Goal: Transaction & Acquisition: Purchase product/service

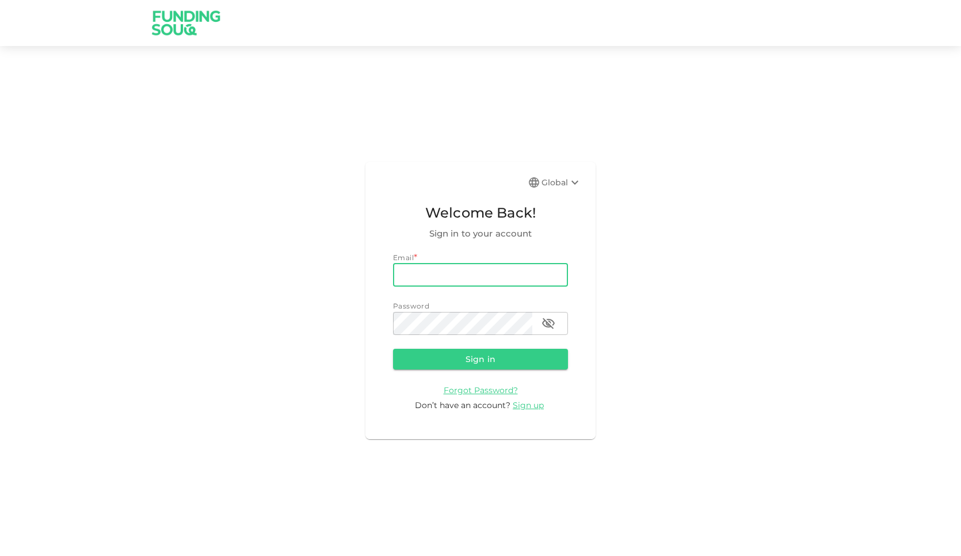
click at [501, 276] on input "email" at bounding box center [480, 274] width 175 height 23
click at [478, 268] on input "email" at bounding box center [480, 274] width 175 height 23
type input "[EMAIL_ADDRESS][DOMAIN_NAME]"
drag, startPoint x: 791, startPoint y: 275, endPoint x: 627, endPoint y: 353, distance: 182.2
click at [791, 276] on div "Global Welcome Back! Sign in to your account Email email shojadideh@gmail.com e…" at bounding box center [480, 300] width 961 height 481
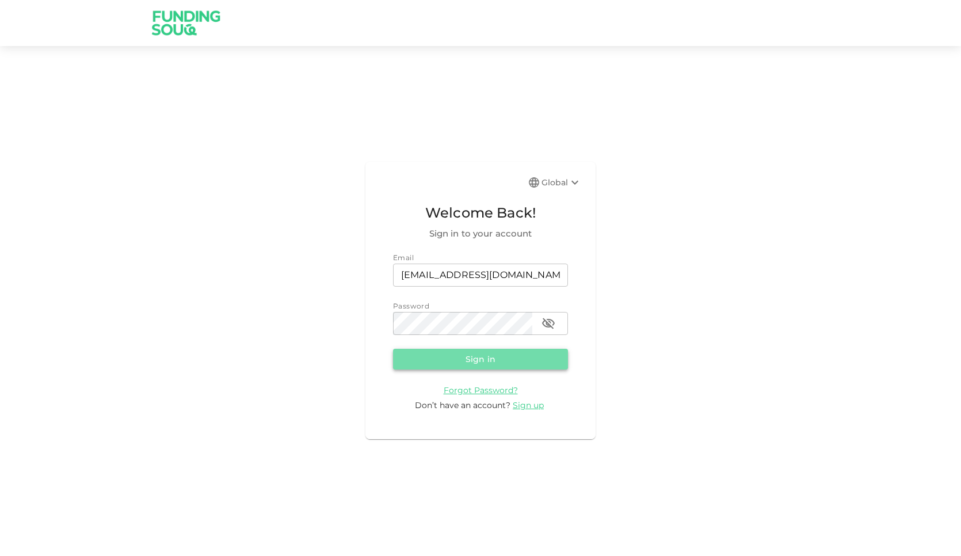
click at [517, 362] on button "Sign in" at bounding box center [480, 359] width 175 height 21
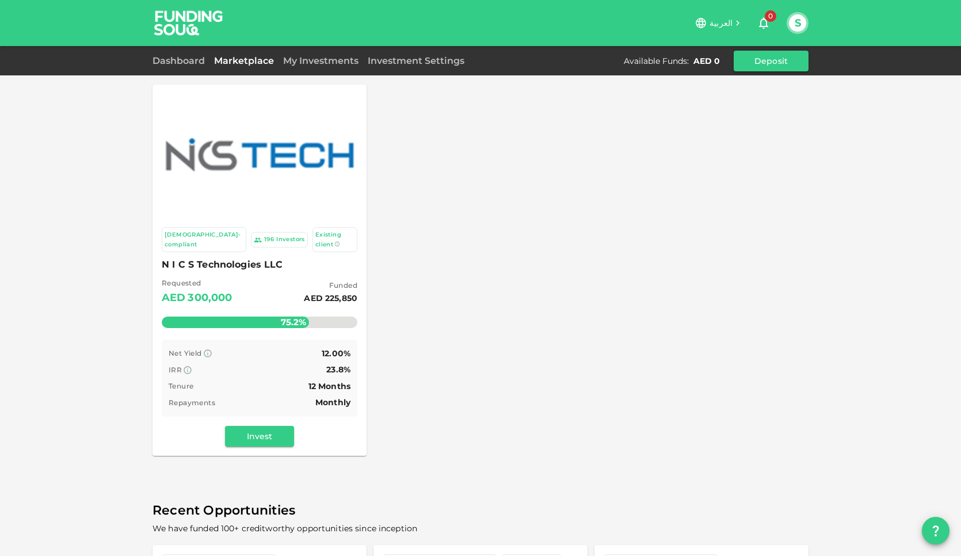
click at [646, 276] on div "Sharia-compliant 196 Investors Existing client N I C S Technologies LLC Request…" at bounding box center [480, 270] width 656 height 371
click at [330, 348] on span "12.00%" at bounding box center [336, 353] width 29 height 10
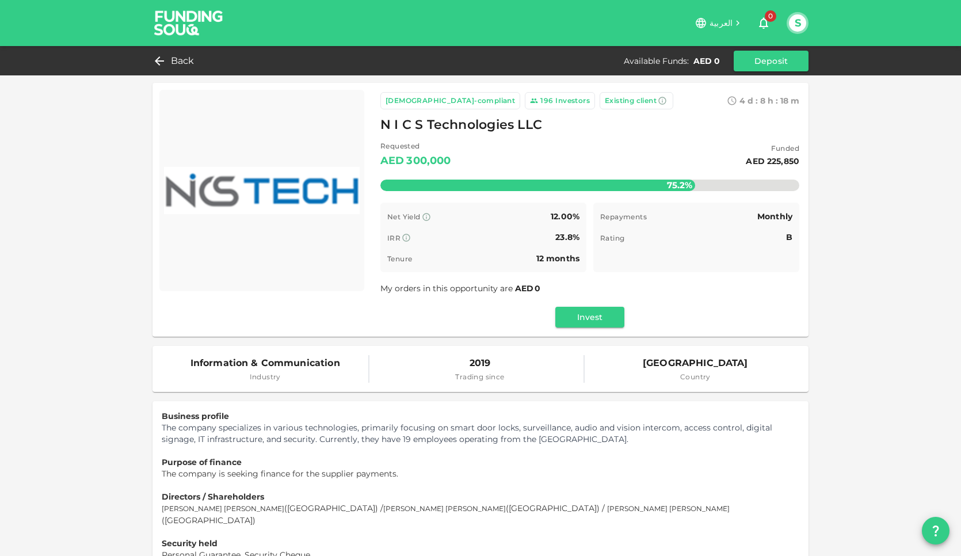
click at [797, 20] on button "S" at bounding box center [797, 22] width 17 height 17
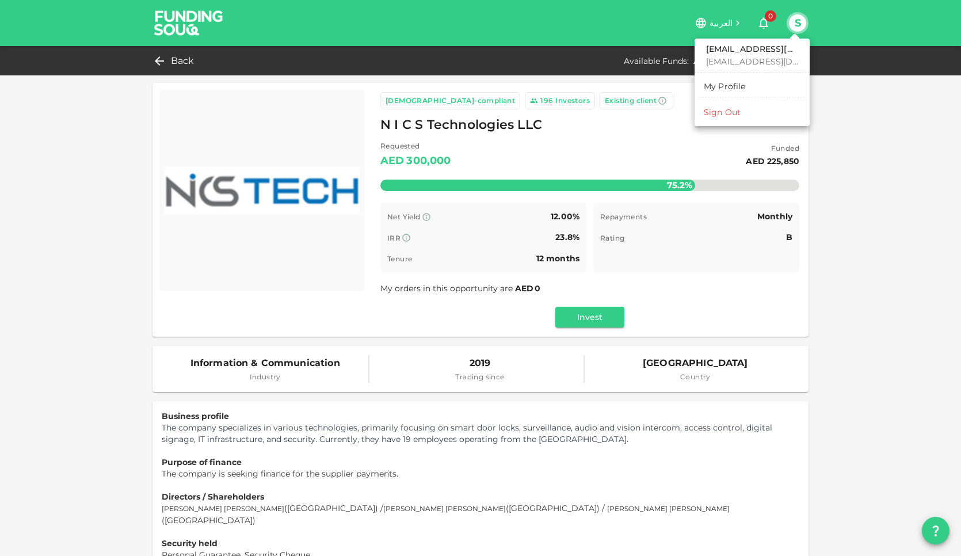
click at [861, 257] on div at bounding box center [480, 278] width 961 height 556
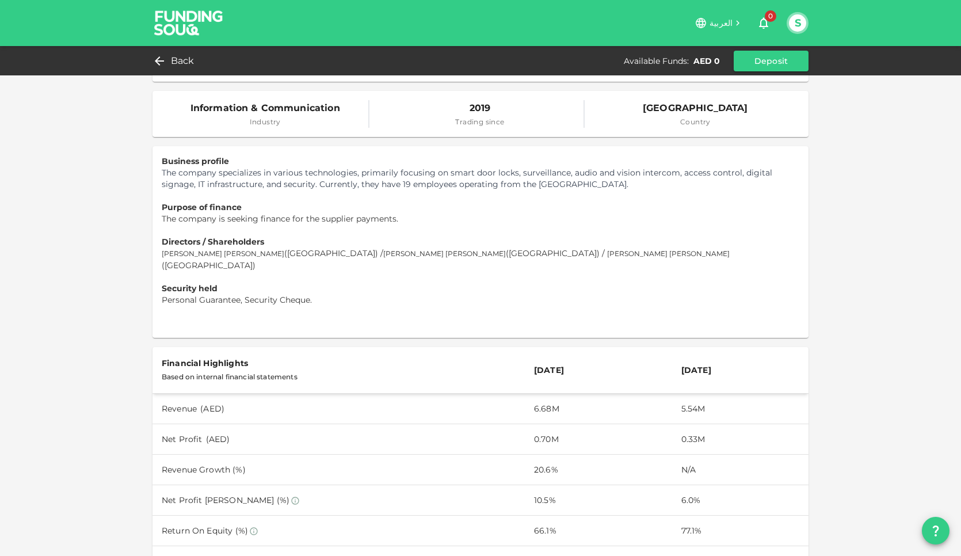
scroll to position [262, 0]
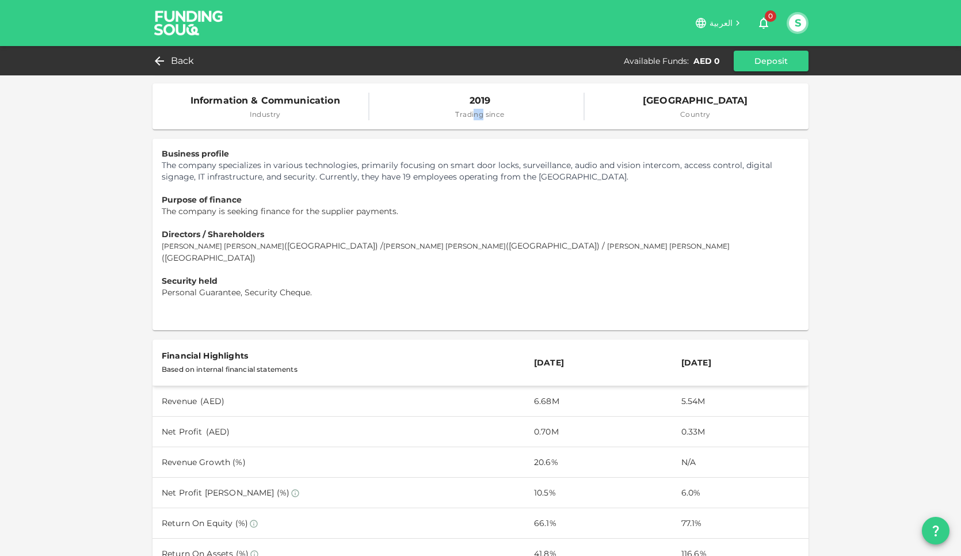
click at [483, 114] on span "Trading since" at bounding box center [479, 115] width 49 height 12
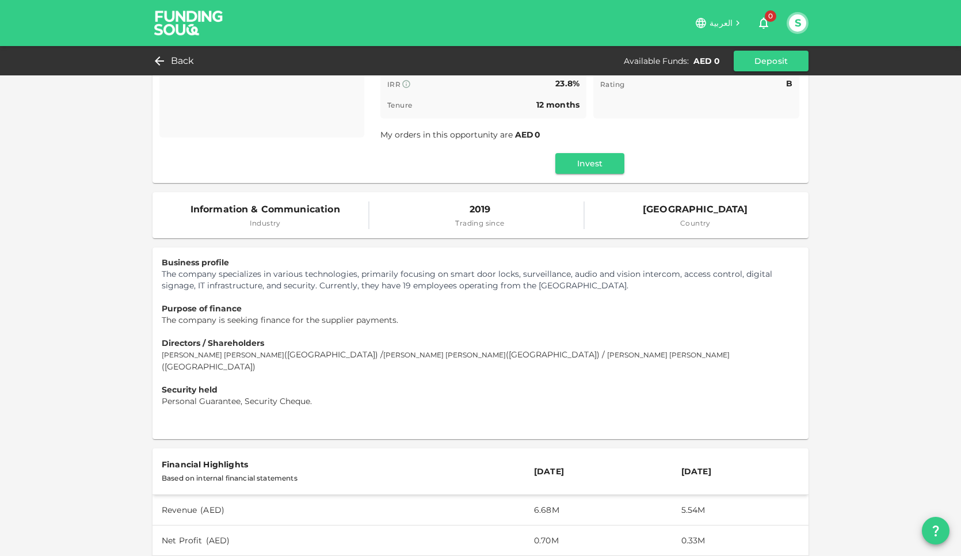
scroll to position [0, 0]
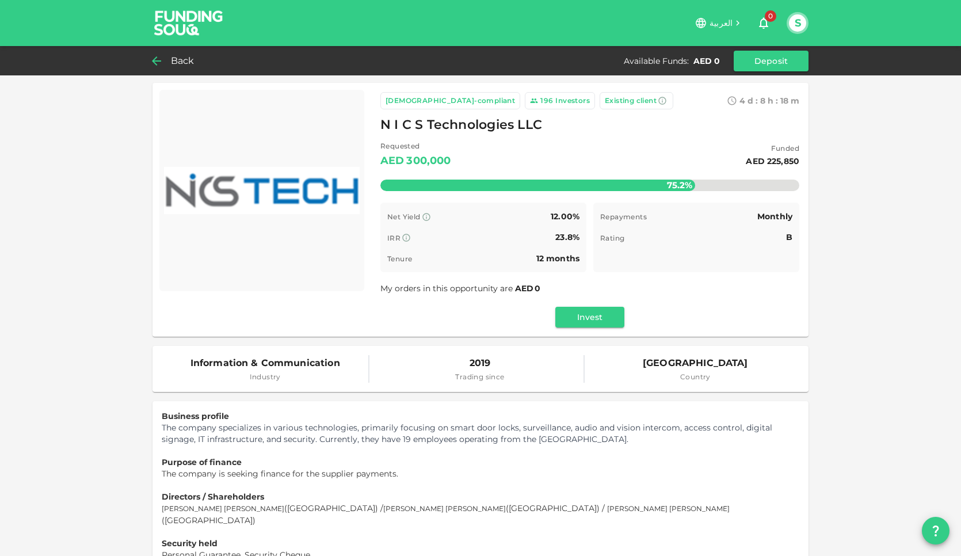
click at [171, 58] on span "Back" at bounding box center [183, 61] width 24 height 16
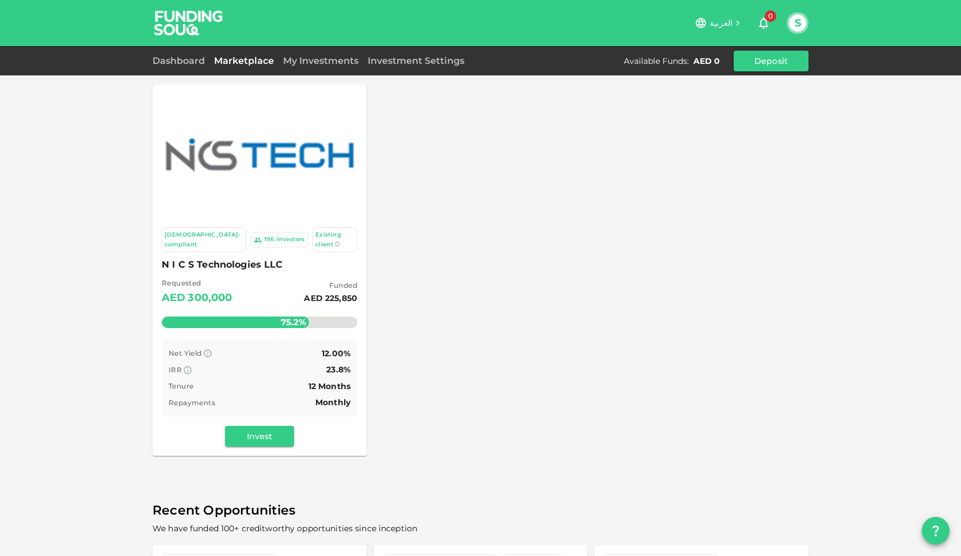
click at [222, 257] on span "N I C S Technologies LLC" at bounding box center [260, 265] width 196 height 16
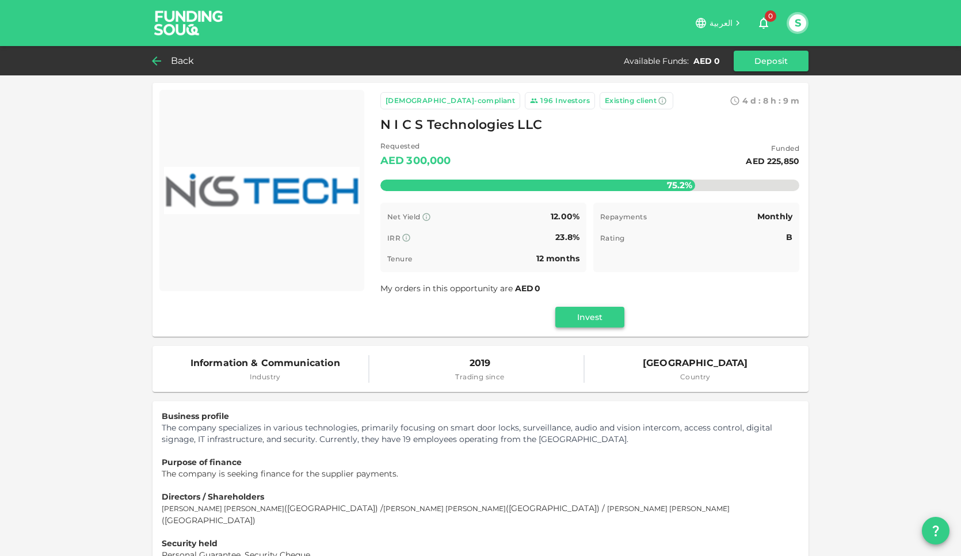
click at [587, 314] on button "Invest" at bounding box center [589, 317] width 69 height 21
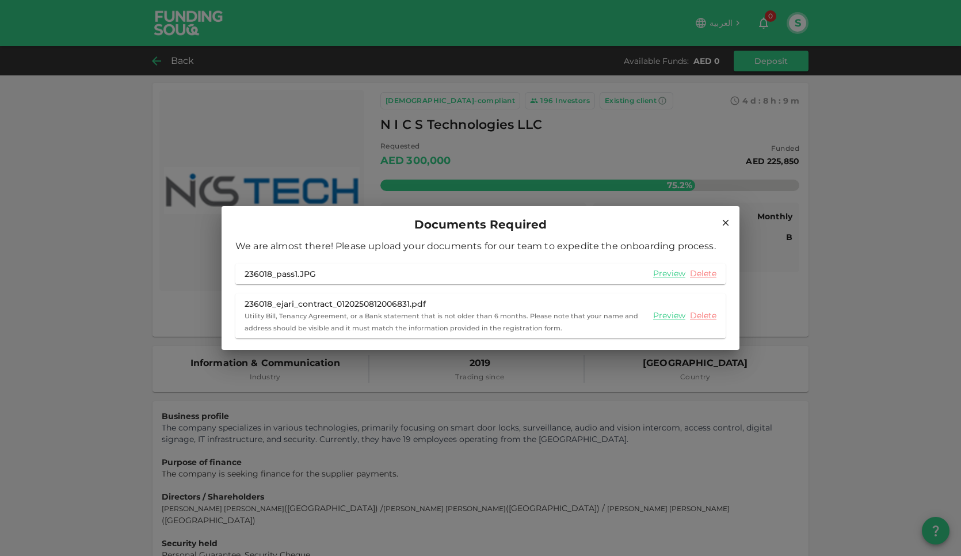
click at [726, 218] on icon at bounding box center [725, 222] width 10 height 10
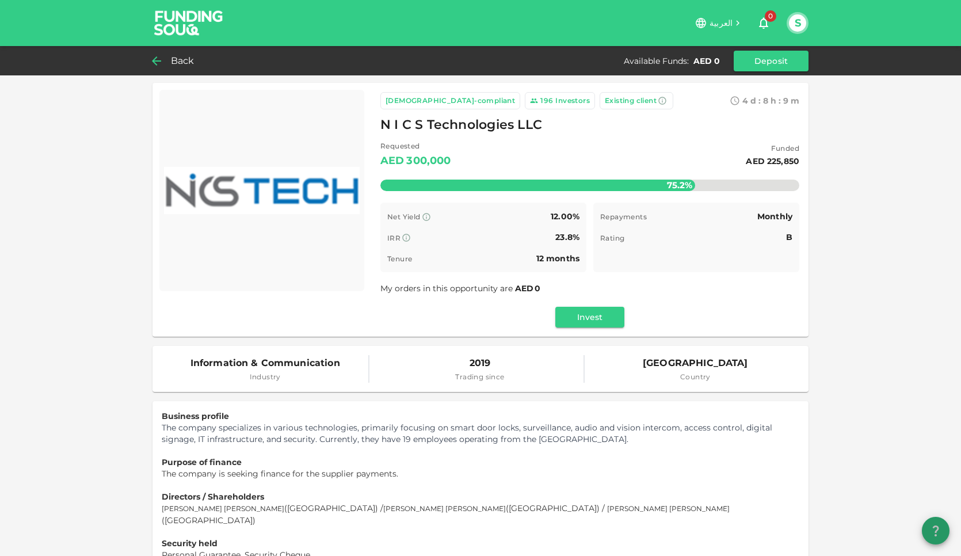
click at [931, 536] on icon "question" at bounding box center [936, 531] width 14 height 14
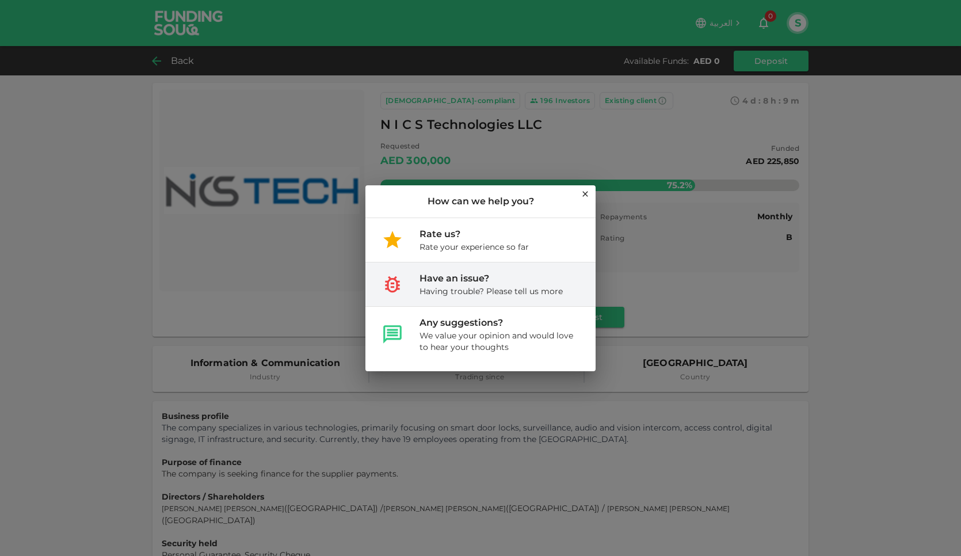
click at [481, 294] on div "Having trouble? Please tell us more" at bounding box center [490, 291] width 143 height 12
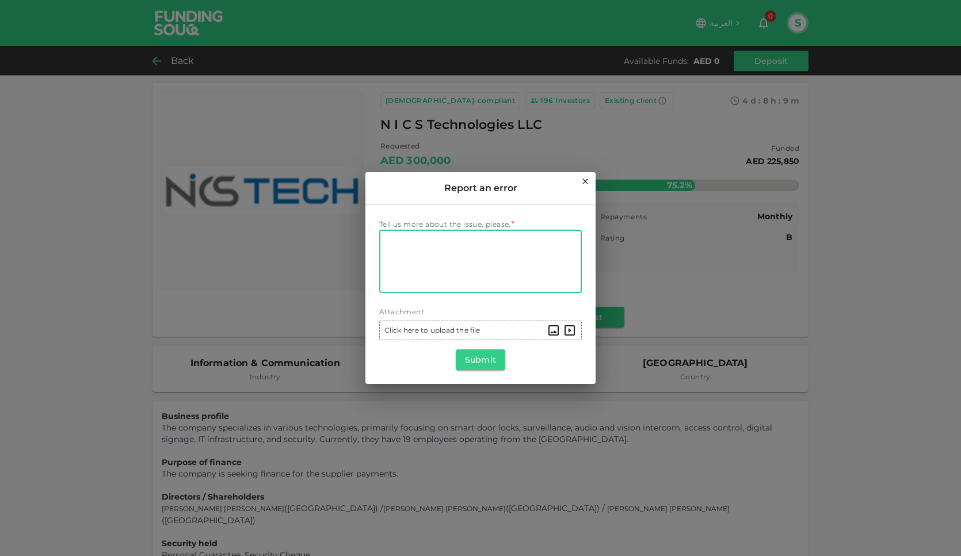
click at [463, 263] on textarea "Tell us more about the issue, please." at bounding box center [480, 261] width 186 height 53
click at [585, 180] on icon at bounding box center [585, 181] width 9 height 9
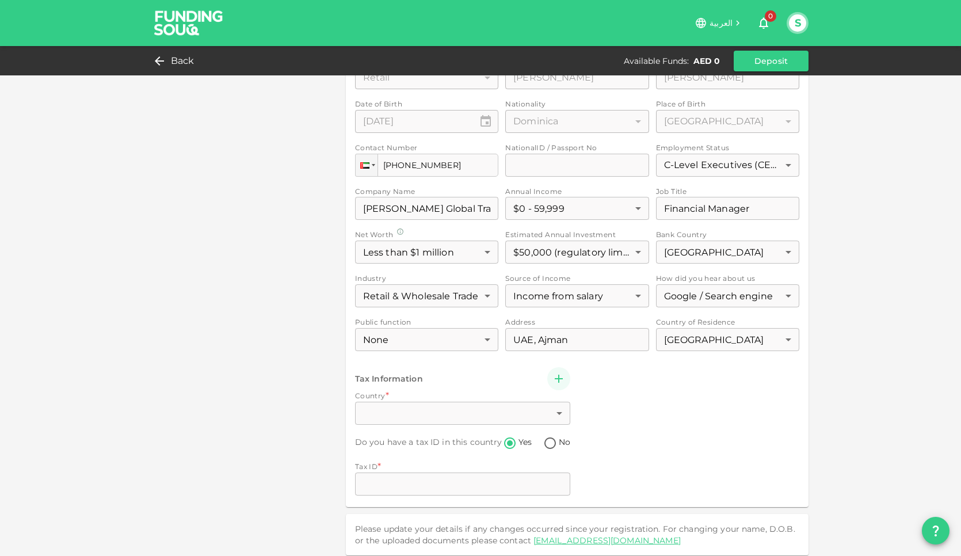
scroll to position [396, 0]
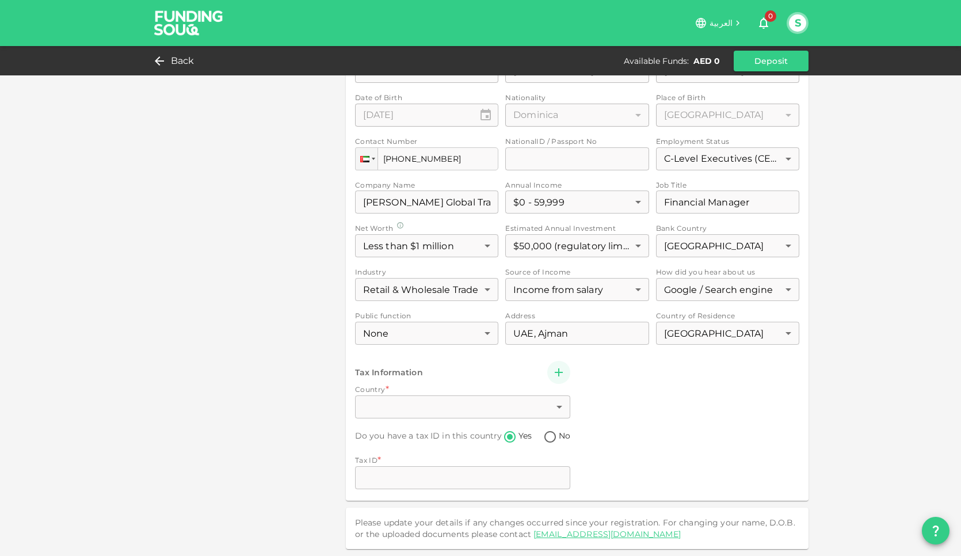
click at [508, 406] on div "Investor Type Retail 1 ​ First Name First Name Shojaeddin First Name Last Name …" at bounding box center [577, 269] width 444 height 443
click at [549, 437] on div "Investor Type Retail 1 ​ First Name First Name Shojaeddin First Name Last Name …" at bounding box center [577, 269] width 444 height 443
click at [387, 373] on div "Investor Type Retail 1 ​ First Name First Name Shojaeddin First Name Last Name …" at bounding box center [577, 269] width 444 height 443
drag, startPoint x: 388, startPoint y: 395, endPoint x: 563, endPoint y: 398, distance: 175.5
click at [388, 395] on div "Investor Type Retail 1 ​ First Name First Name Shojaeddin First Name Last Name …" at bounding box center [577, 269] width 444 height 443
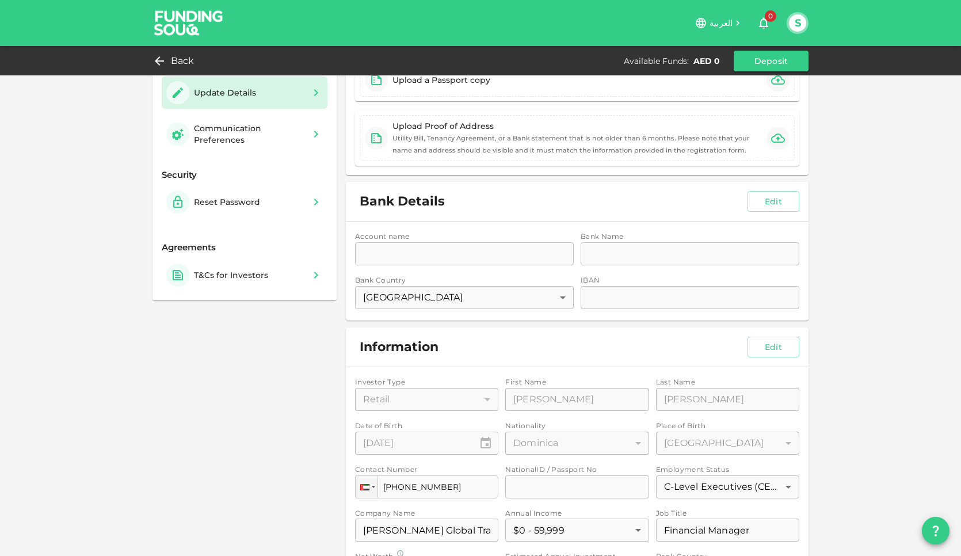
scroll to position [0, 0]
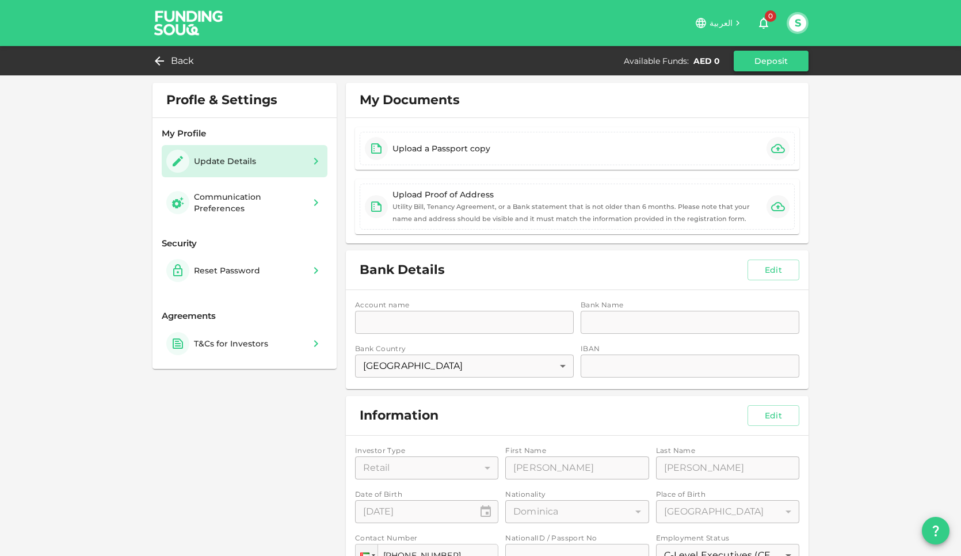
click at [781, 59] on button "Deposit" at bounding box center [771, 61] width 75 height 21
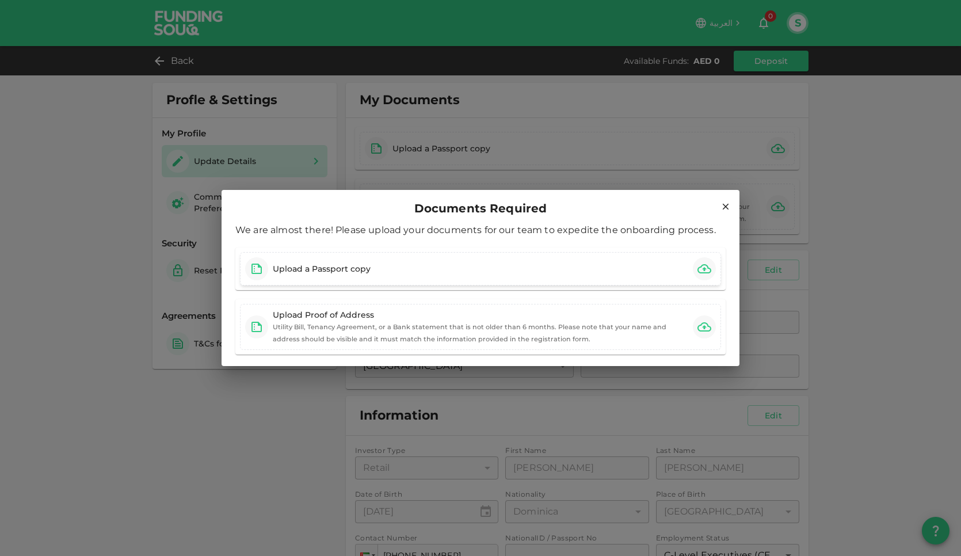
click at [450, 264] on div "Upload a Passport copy" at bounding box center [480, 268] width 481 height 33
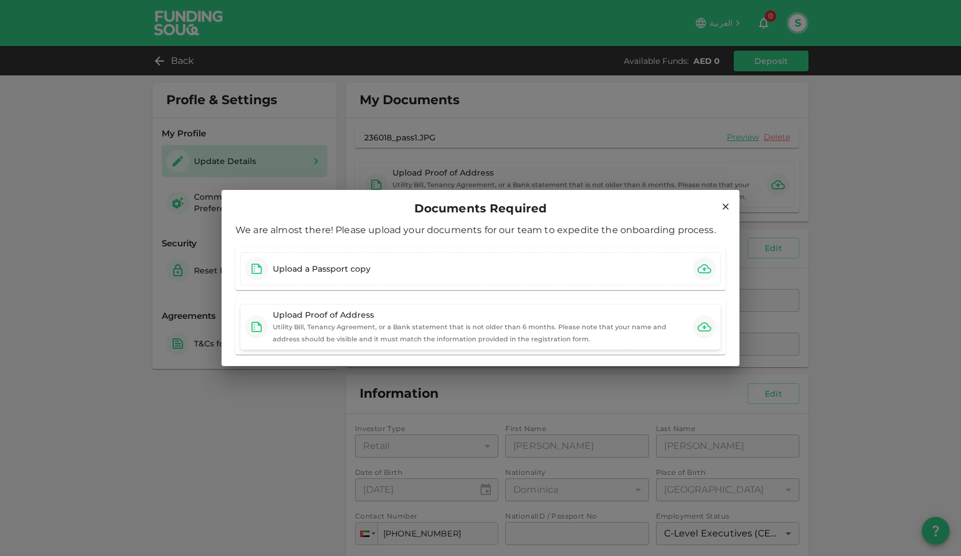
click at [475, 332] on div "Upload Proof of Address Utility Bill, Tenancy Agreement, or a Bank statement th…" at bounding box center [480, 327] width 415 height 36
click at [725, 205] on icon at bounding box center [726, 207] width 6 height 6
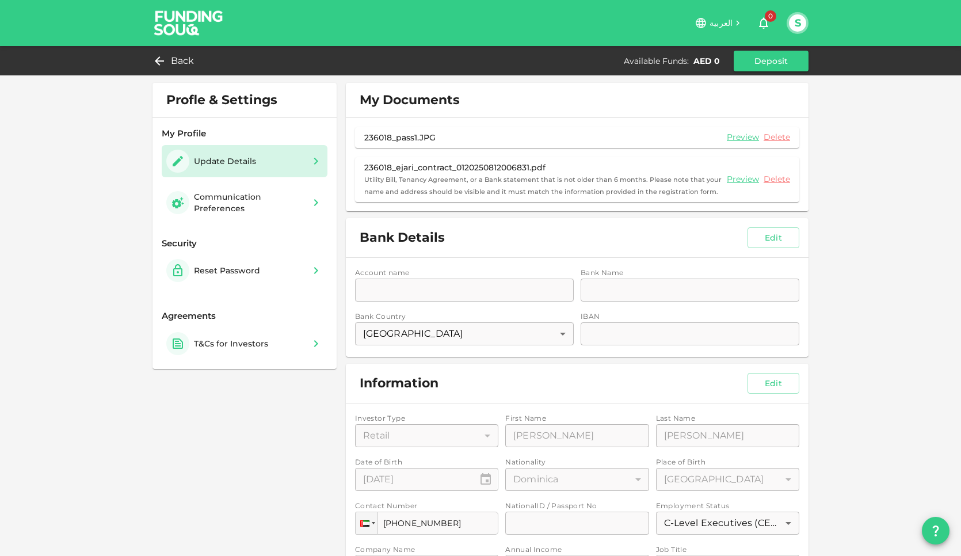
click at [463, 289] on div "Account name accountName accountName Bank Name bankName bankName Bank Country U…" at bounding box center [577, 307] width 463 height 99
click at [761, 288] on div "Account name accountName accountName Bank Name bankName bankName Bank Country U…" at bounding box center [577, 307] width 463 height 99
click at [719, 62] on div "AED 0" at bounding box center [706, 61] width 26 height 12
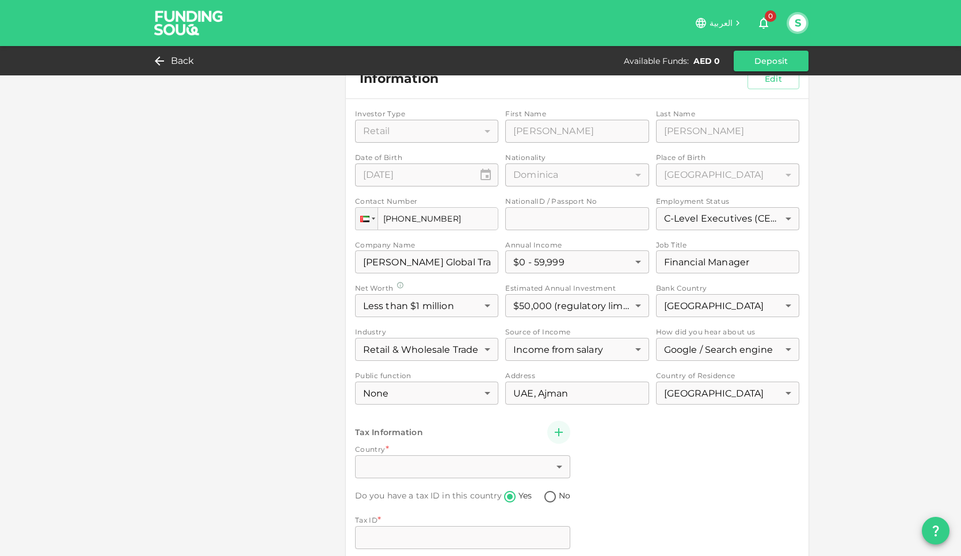
scroll to position [364, 0]
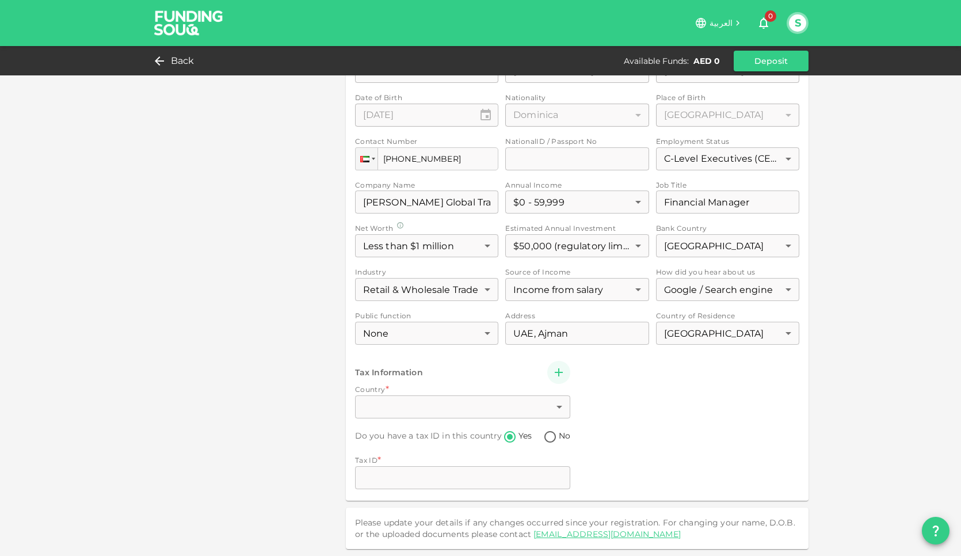
click at [442, 403] on div "Investor Type Retail 1 ​ First Name First Name Shojaeddin First Name Last Name …" at bounding box center [577, 269] width 444 height 443
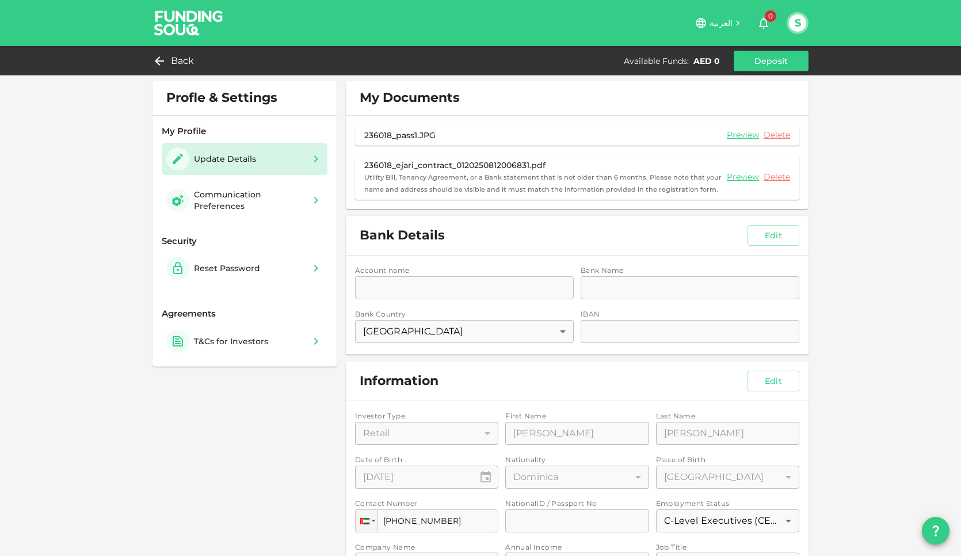
scroll to position [0, 0]
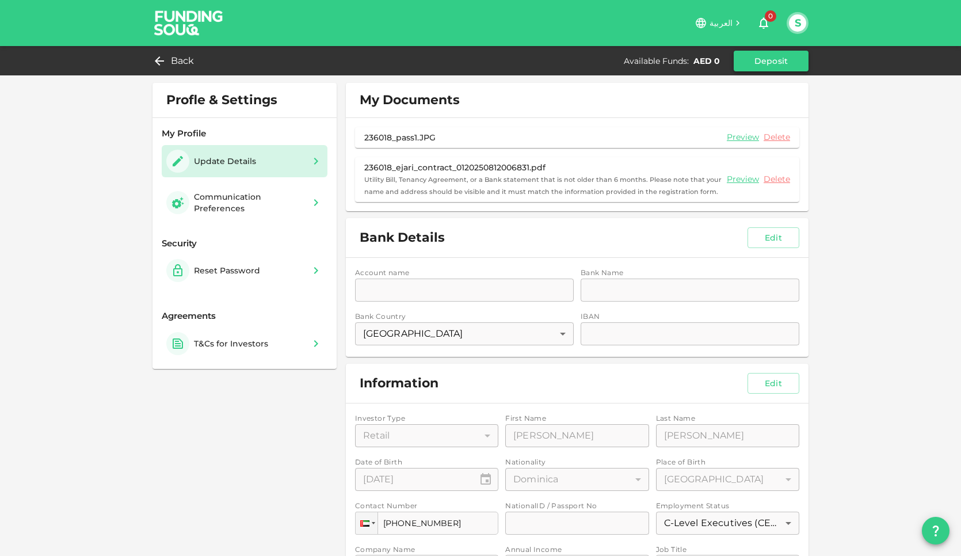
click at [769, 64] on button "Deposit" at bounding box center [771, 61] width 75 height 21
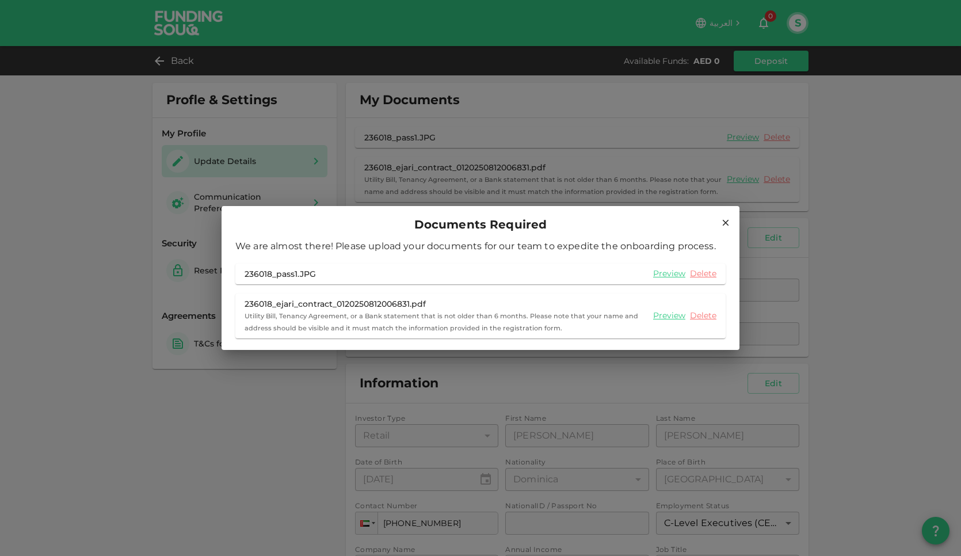
click at [726, 221] on icon at bounding box center [725, 222] width 10 height 10
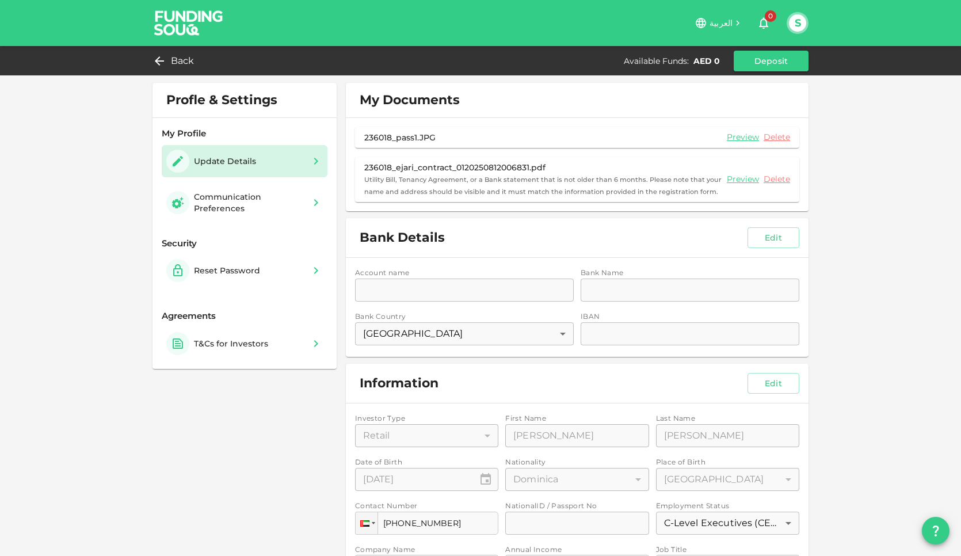
click at [194, 17] on img at bounding box center [189, 22] width 86 height 45
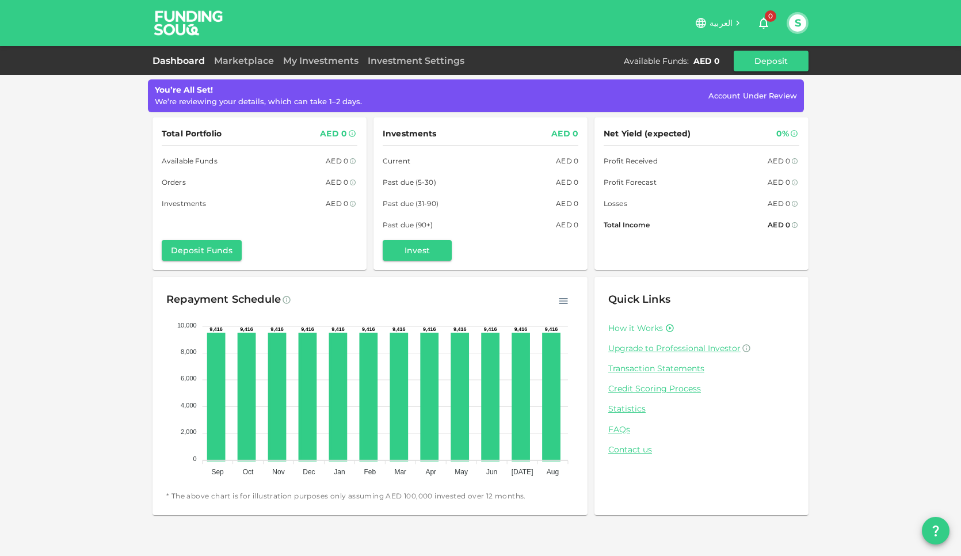
click at [636, 330] on link "How it Works" at bounding box center [635, 328] width 55 height 11
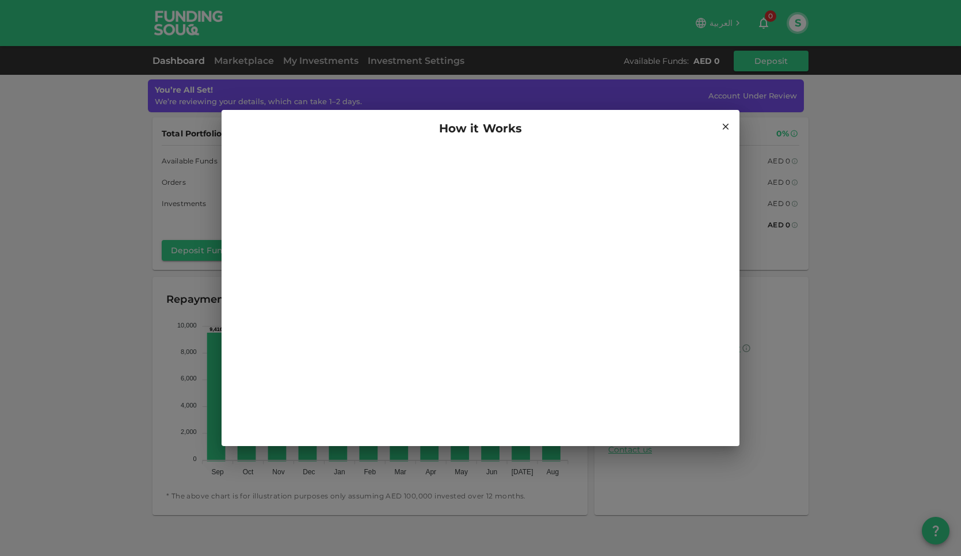
click at [725, 128] on icon at bounding box center [725, 126] width 10 height 10
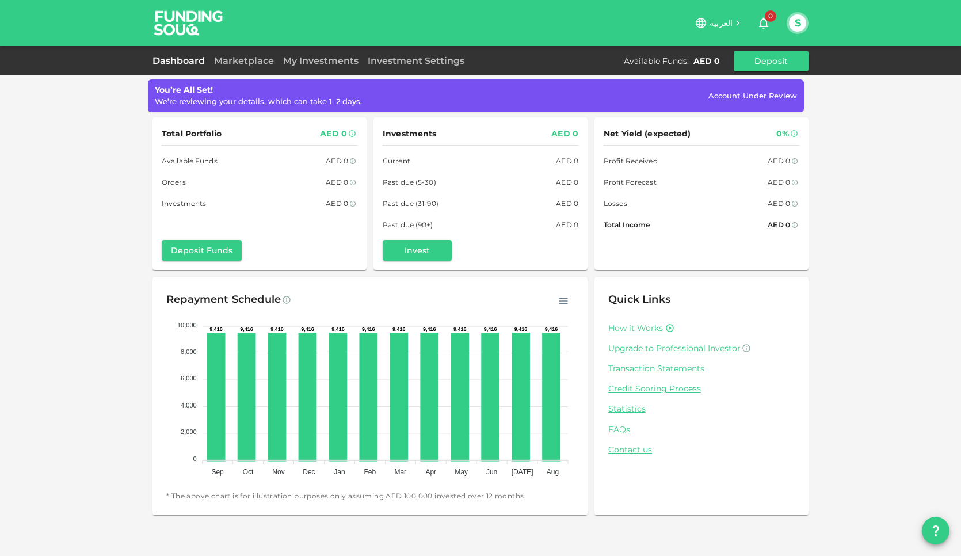
click at [694, 347] on span "Upgrade to Professional Investor" at bounding box center [674, 348] width 132 height 10
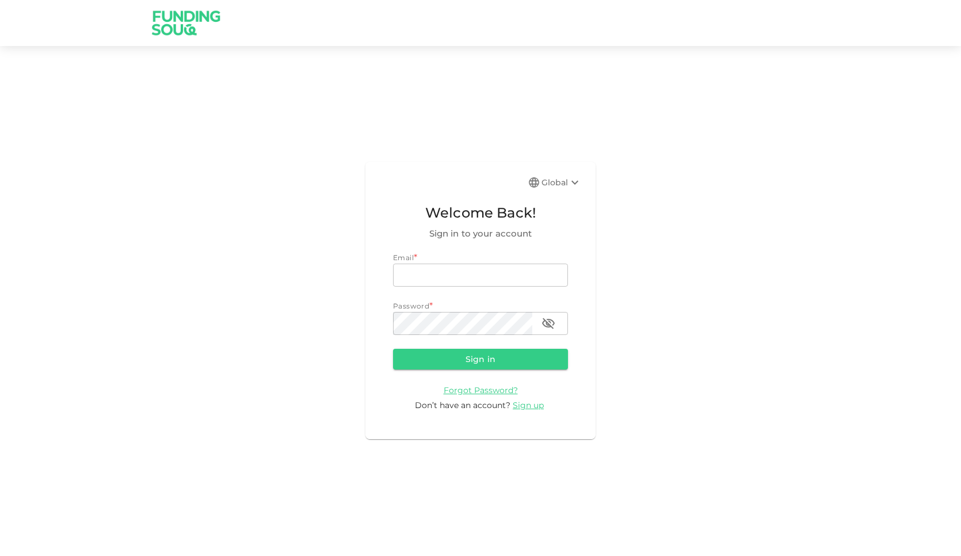
type input "[EMAIL_ADDRESS][DOMAIN_NAME]"
click at [531, 351] on button "Sign in" at bounding box center [480, 359] width 175 height 21
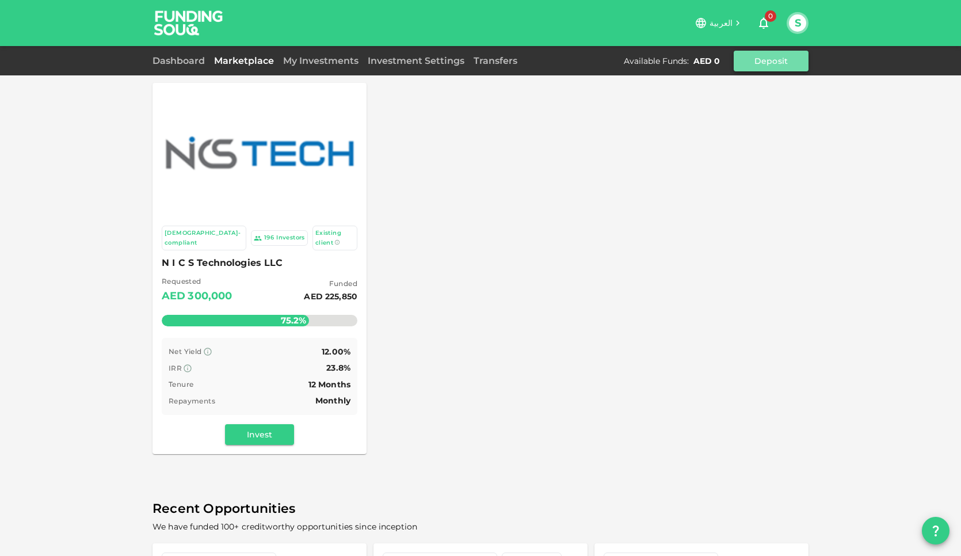
click at [770, 63] on button "Deposit" at bounding box center [771, 61] width 75 height 21
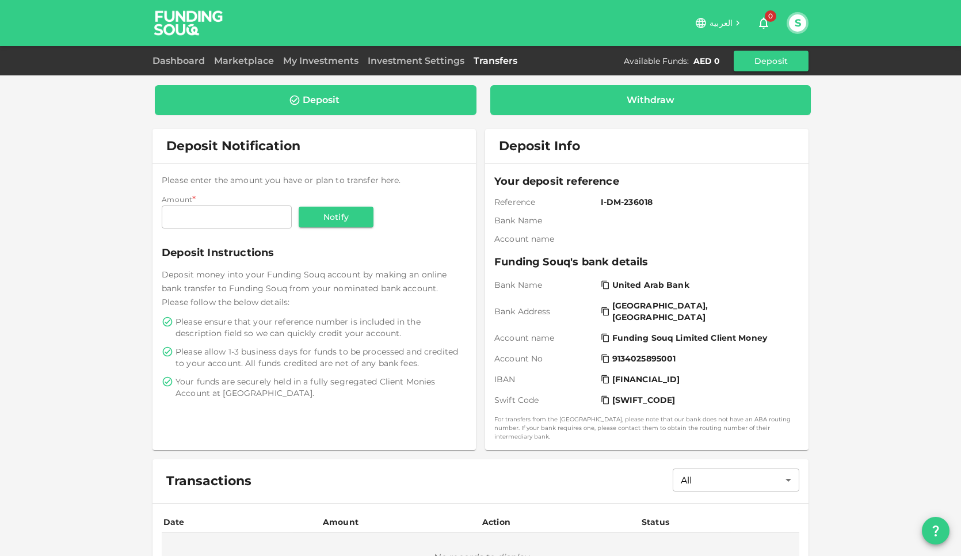
click at [648, 104] on div "Withdraw" at bounding box center [651, 100] width 48 height 12
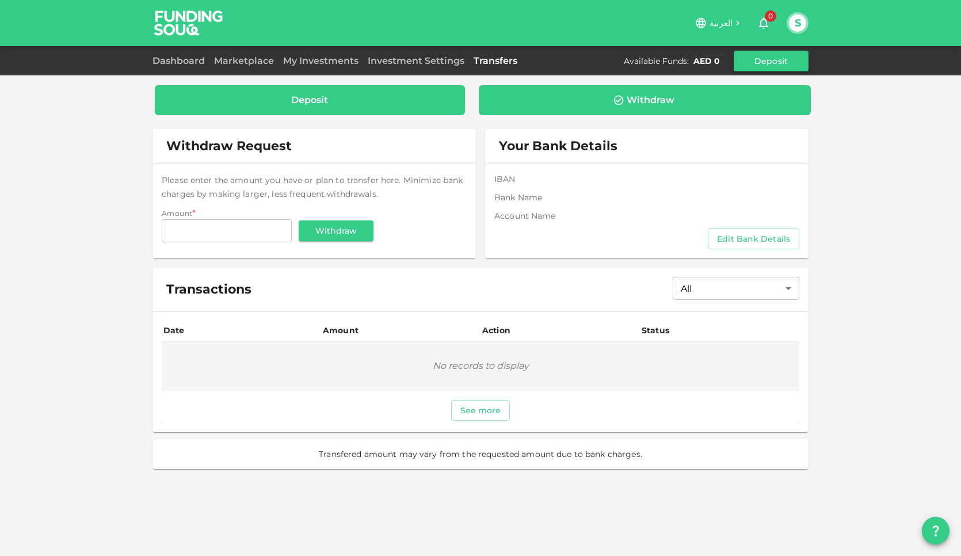
click at [335, 104] on div "Deposit" at bounding box center [310, 100] width 292 height 12
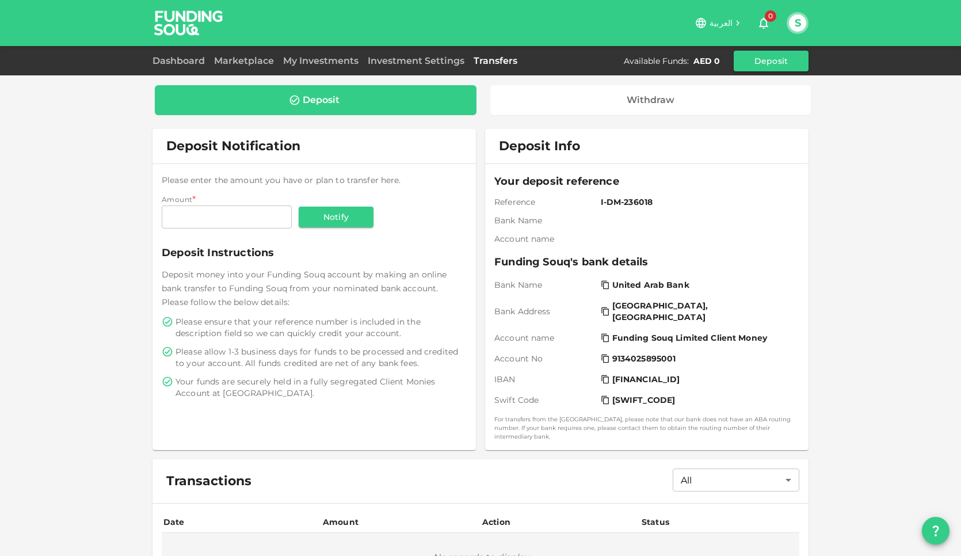
click at [862, 248] on div "Deposit Withdraw Deposit Notification Please enter the amount you have or plan …" at bounding box center [480, 333] width 961 height 667
click at [240, 215] on input "Amount" at bounding box center [227, 216] width 130 height 23
type input "10,000"
click at [357, 209] on button "Notify" at bounding box center [336, 217] width 75 height 21
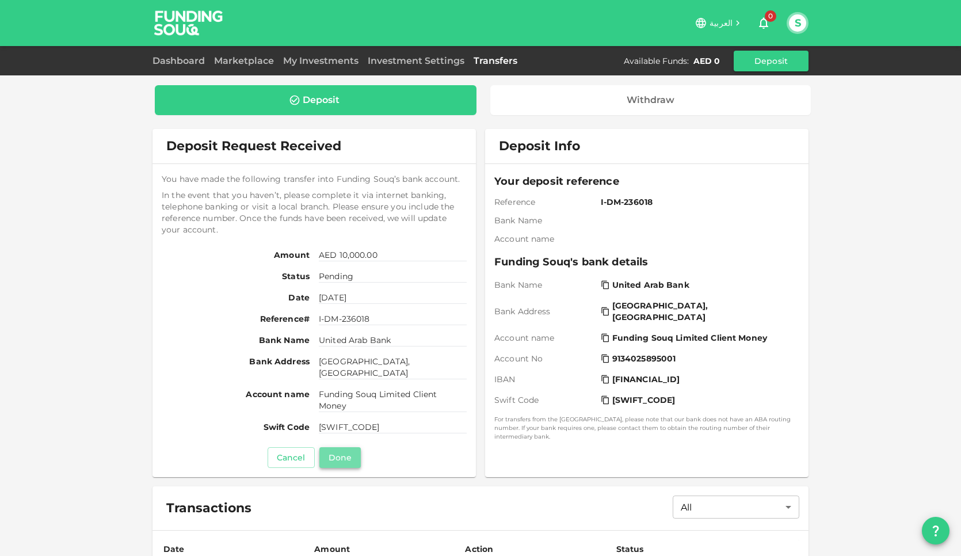
click at [341, 460] on button "Done" at bounding box center [339, 457] width 41 height 21
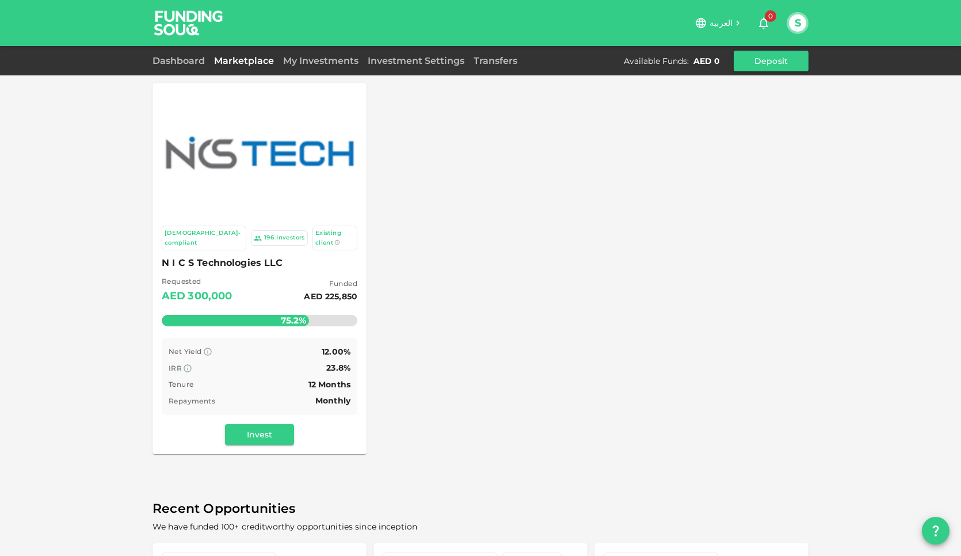
click at [792, 17] on button "S" at bounding box center [797, 22] width 17 height 17
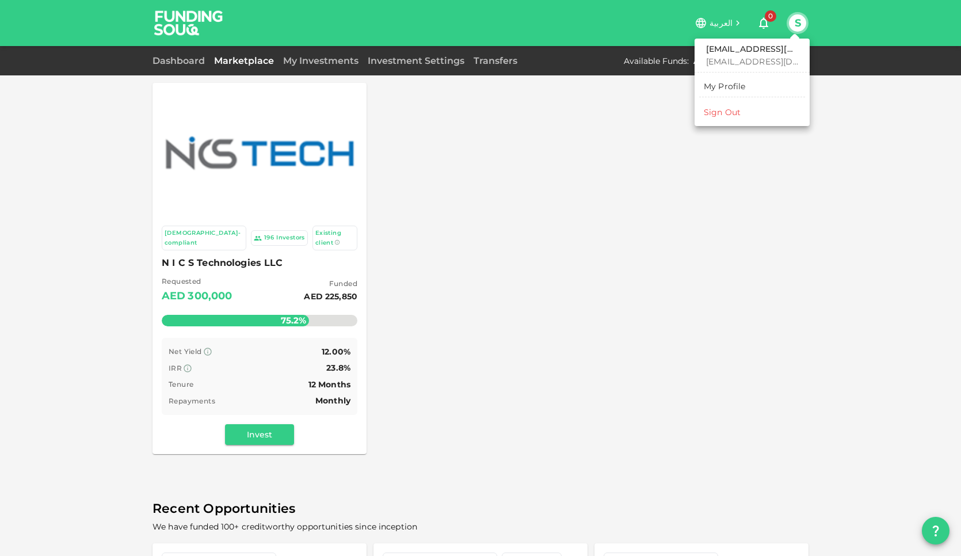
drag, startPoint x: 591, startPoint y: 121, endPoint x: 627, endPoint y: 94, distance: 45.1
click at [593, 121] on div at bounding box center [480, 278] width 961 height 556
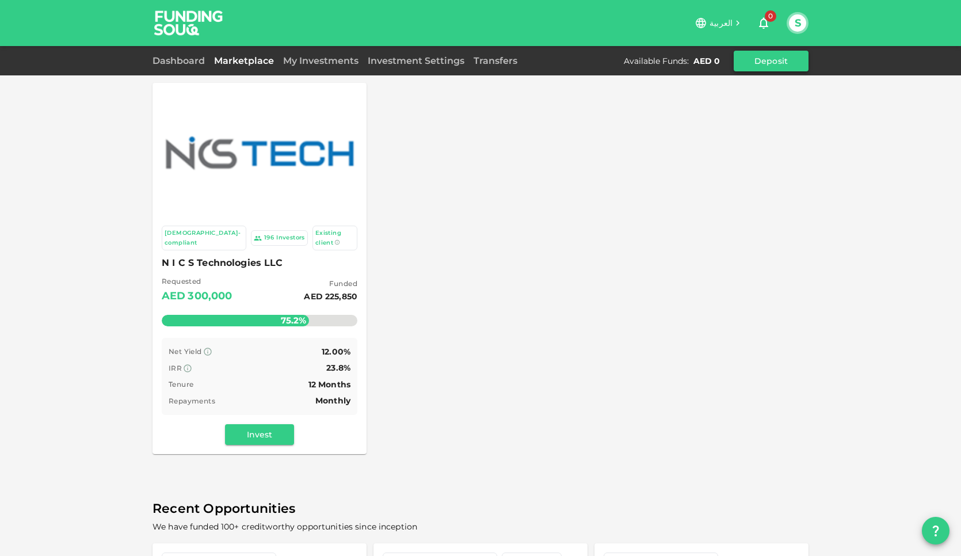
click at [759, 63] on button "Deposit" at bounding box center [771, 61] width 75 height 21
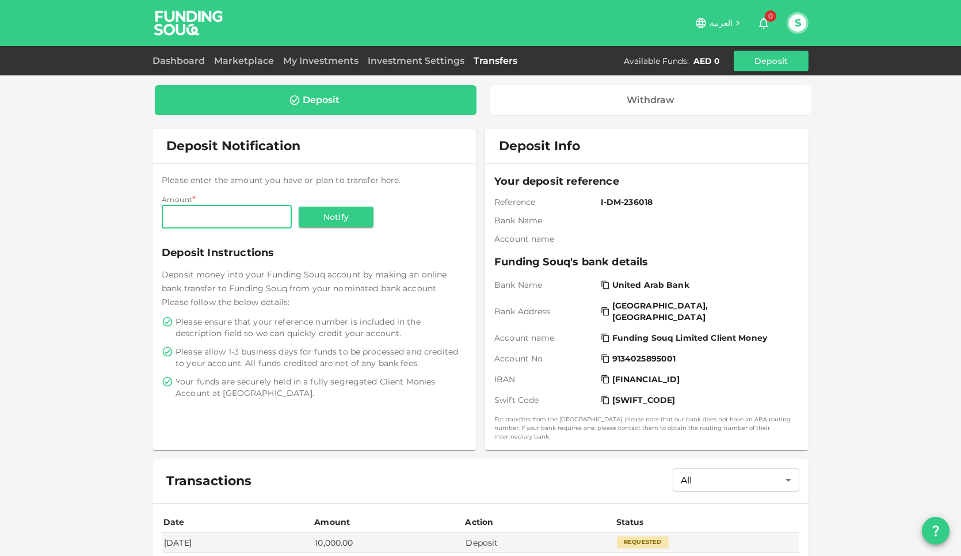
click at [798, 19] on button "S" at bounding box center [797, 22] width 17 height 17
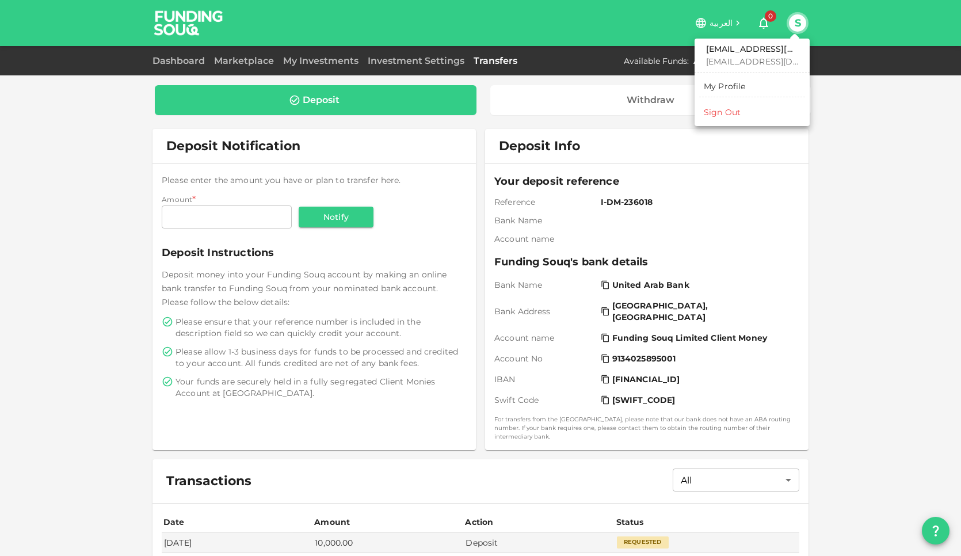
click at [746, 84] on link "My Profile" at bounding box center [752, 86] width 106 height 18
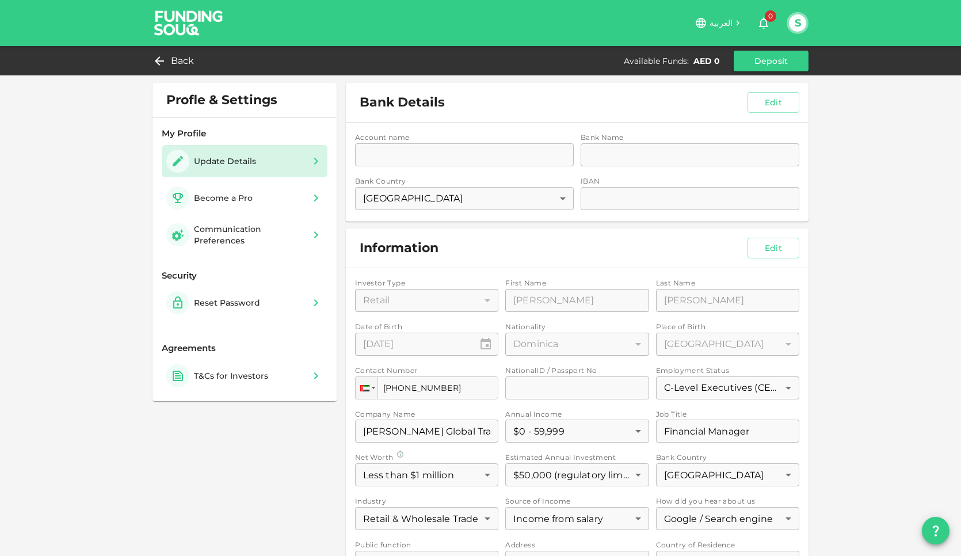
click at [504, 197] on div "Account name accountName accountName Bank Name bankName bankName Bank Country U…" at bounding box center [577, 172] width 463 height 99
click at [475, 152] on div "Account name accountName accountName Bank Name bankName bankName Bank Country U…" at bounding box center [577, 172] width 463 height 99
click at [772, 102] on button "Edit" at bounding box center [773, 102] width 52 height 21
click at [413, 160] on input "accountName" at bounding box center [464, 154] width 219 height 23
click at [646, 150] on input "bankName" at bounding box center [690, 154] width 219 height 23
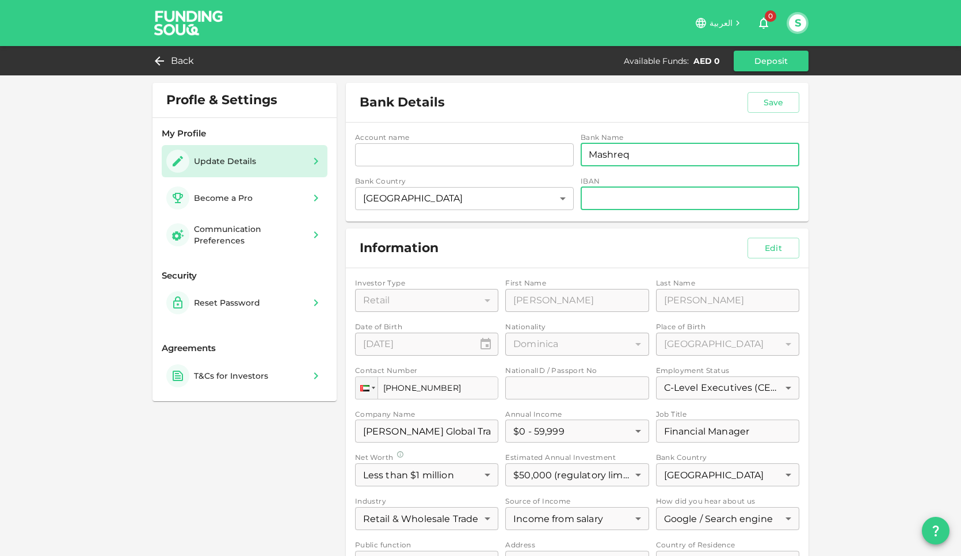
type input "Mashreq"
click at [595, 196] on input "iban" at bounding box center [690, 198] width 219 height 23
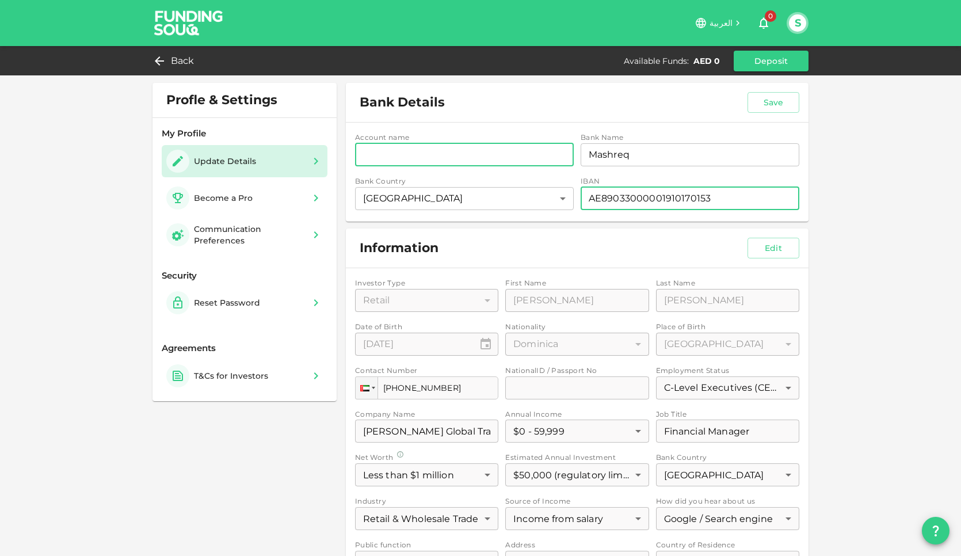
type input "AE89033000001910170153"
click at [417, 155] on input "accountName" at bounding box center [464, 154] width 219 height 23
click at [428, 154] on input "accountName" at bounding box center [464, 154] width 219 height 23
type input "Current"
click at [848, 211] on div "Profle & Settings My Profile Update Details Become a Pro Communication Preferen…" at bounding box center [480, 392] width 961 height 785
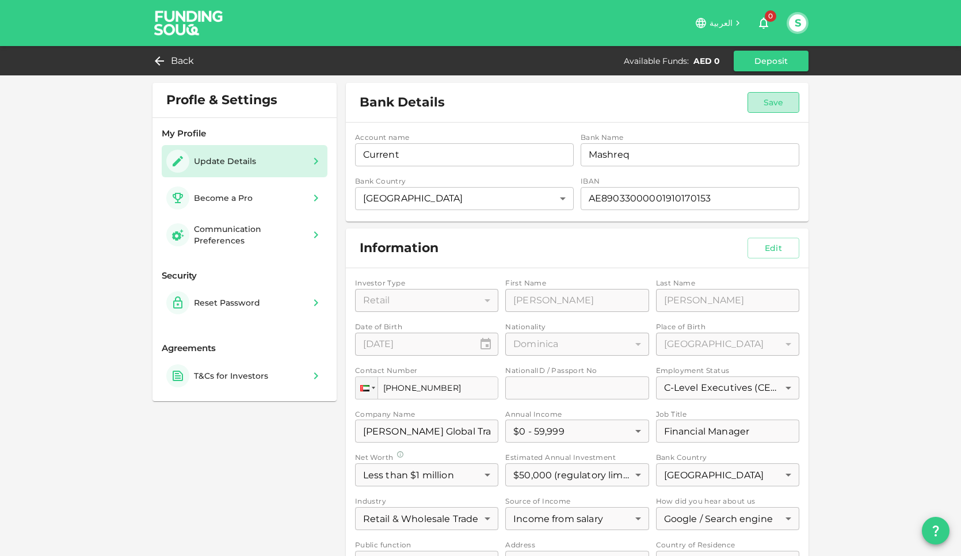
click at [771, 104] on button "Save" at bounding box center [773, 102] width 52 height 21
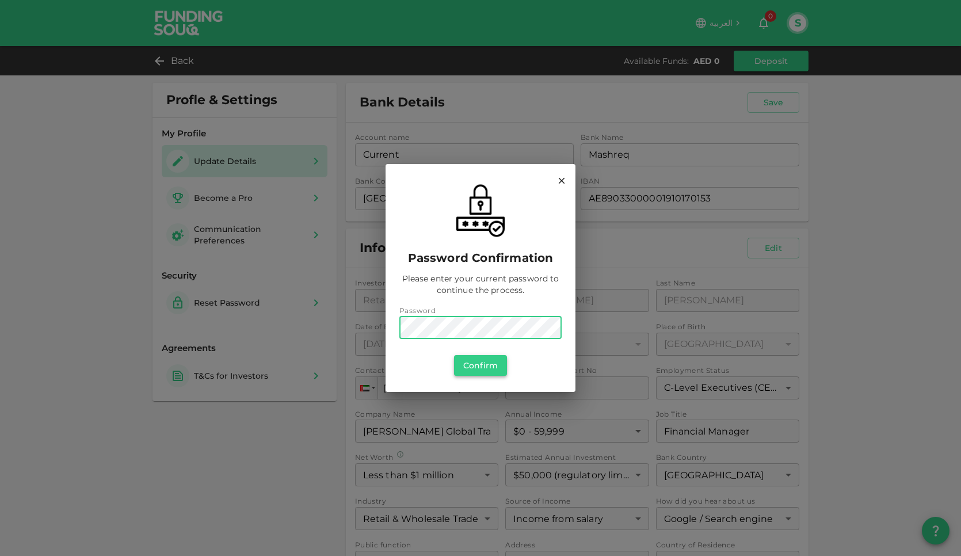
click at [487, 361] on button "Confirm" at bounding box center [480, 365] width 53 height 21
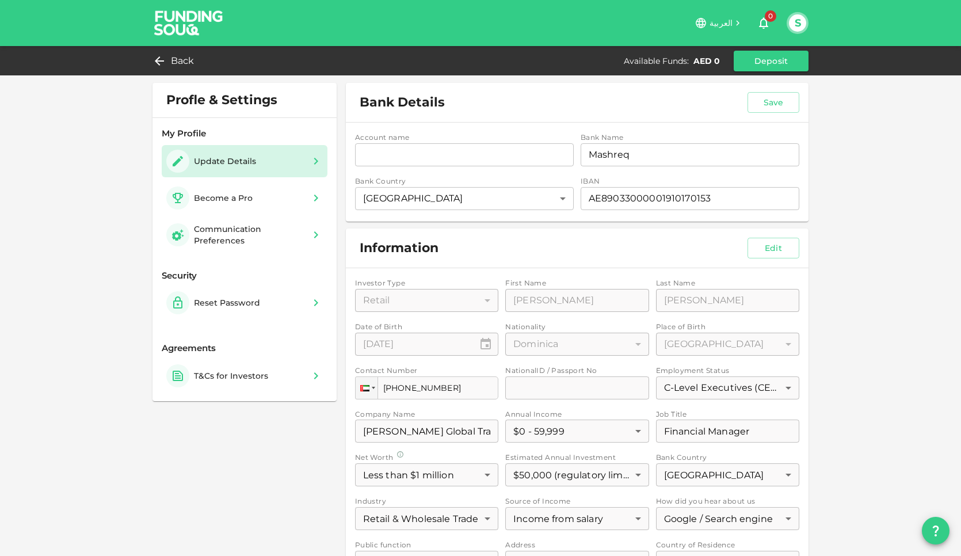
click at [795, 22] on button "S" at bounding box center [797, 22] width 17 height 17
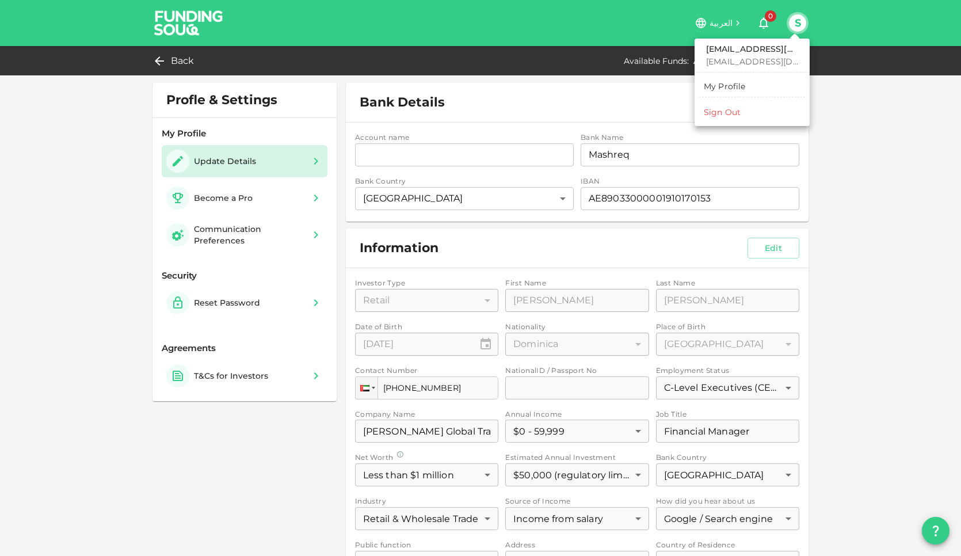
click at [721, 90] on div "My Profile" at bounding box center [725, 87] width 42 height 12
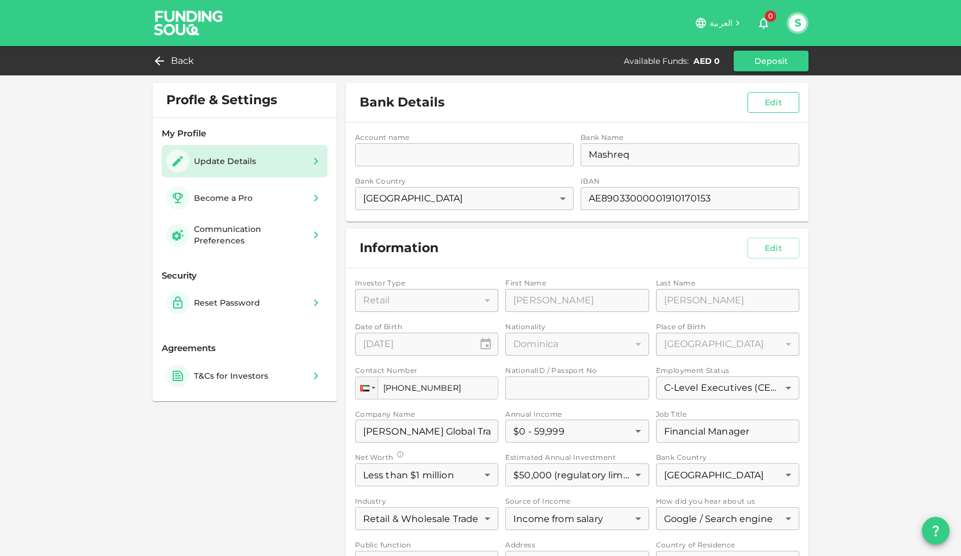
click at [780, 106] on button "Edit" at bounding box center [773, 102] width 52 height 21
click at [725, 201] on input "AE89033000001910170153" at bounding box center [690, 198] width 219 height 23
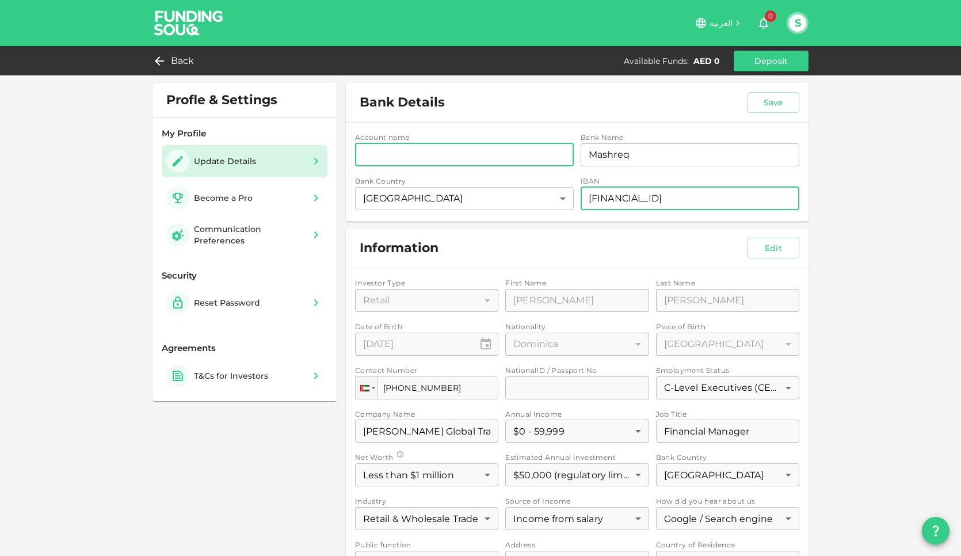
type input "AE890330000019101701534"
click at [441, 147] on input "accountName" at bounding box center [464, 154] width 219 height 23
type input "Current"
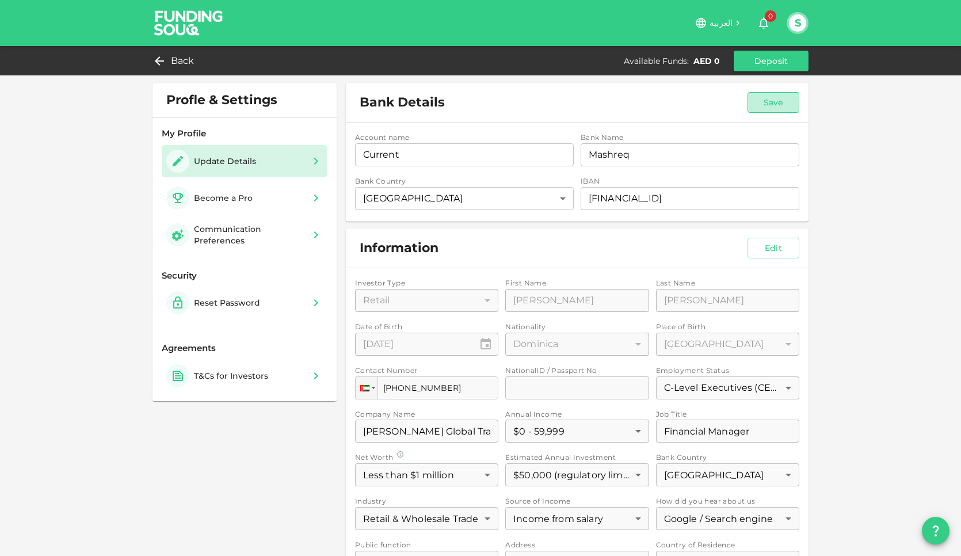
click at [780, 104] on button "Save" at bounding box center [773, 102] width 52 height 21
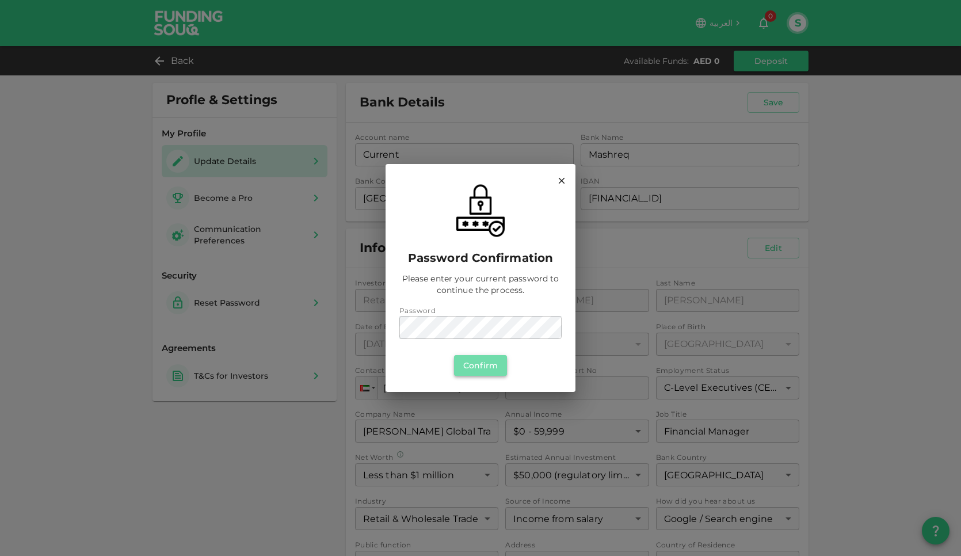
click at [478, 361] on button "Confirm" at bounding box center [480, 365] width 53 height 21
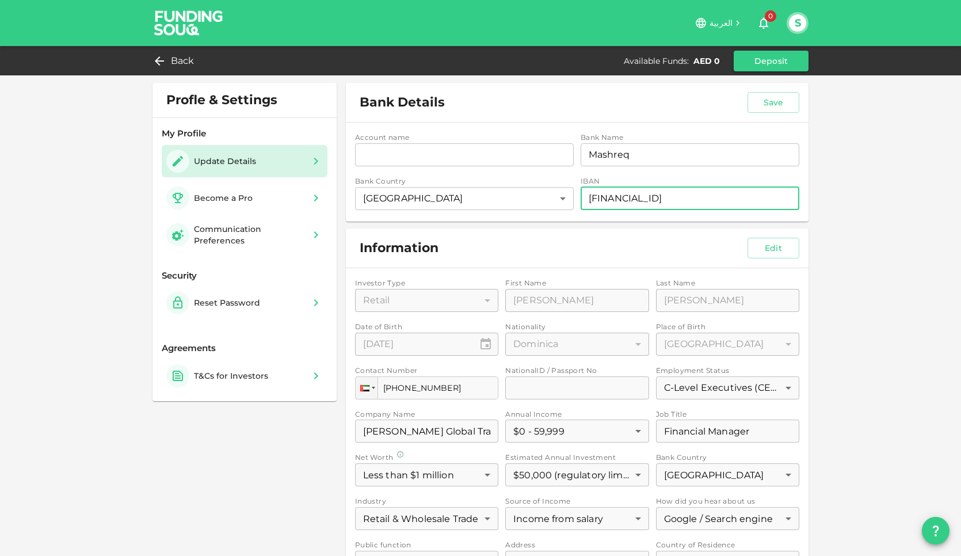
click at [724, 198] on input "AE890330000019101701534" at bounding box center [690, 198] width 219 height 23
type input "AE890330000019101701534"
click at [871, 237] on div "Profle & Settings My Profile Update Details Become a Pro Communication Preferen…" at bounding box center [480, 392] width 961 height 785
click at [777, 105] on button "Save" at bounding box center [773, 102] width 52 height 21
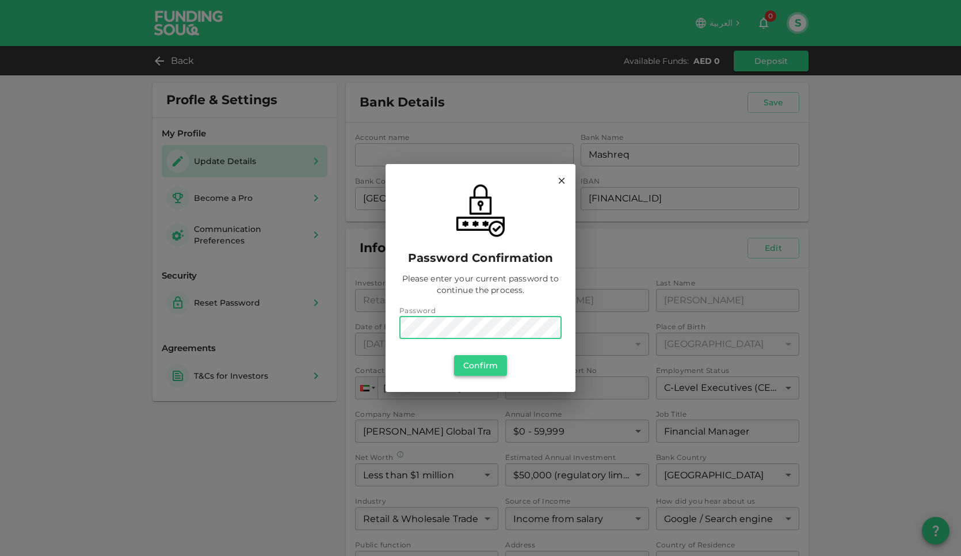
click at [486, 365] on button "Confirm" at bounding box center [480, 365] width 53 height 21
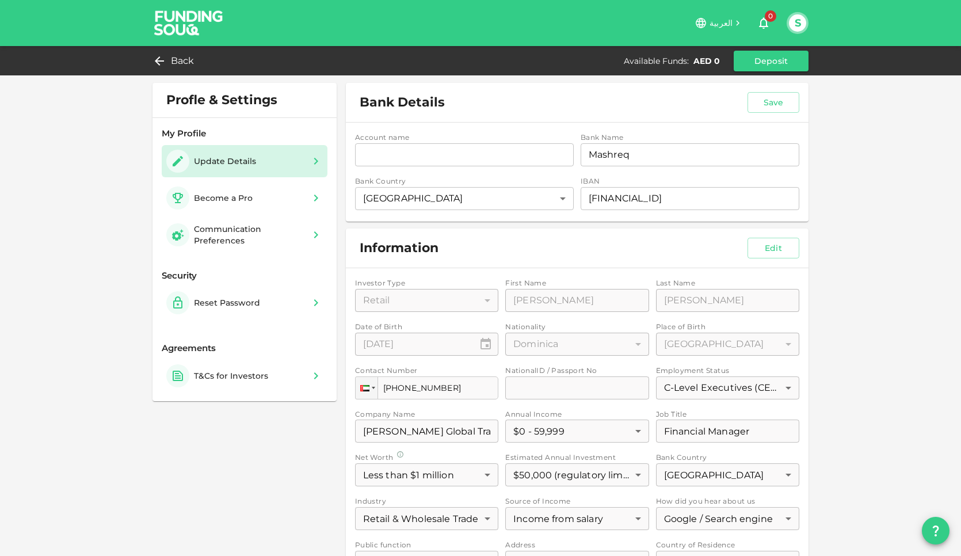
click at [879, 280] on div "Profle & Settings My Profile Update Details Become a Pro Communication Preferen…" at bounding box center [480, 392] width 961 height 785
click at [238, 196] on div "Become a Pro" at bounding box center [223, 198] width 59 height 12
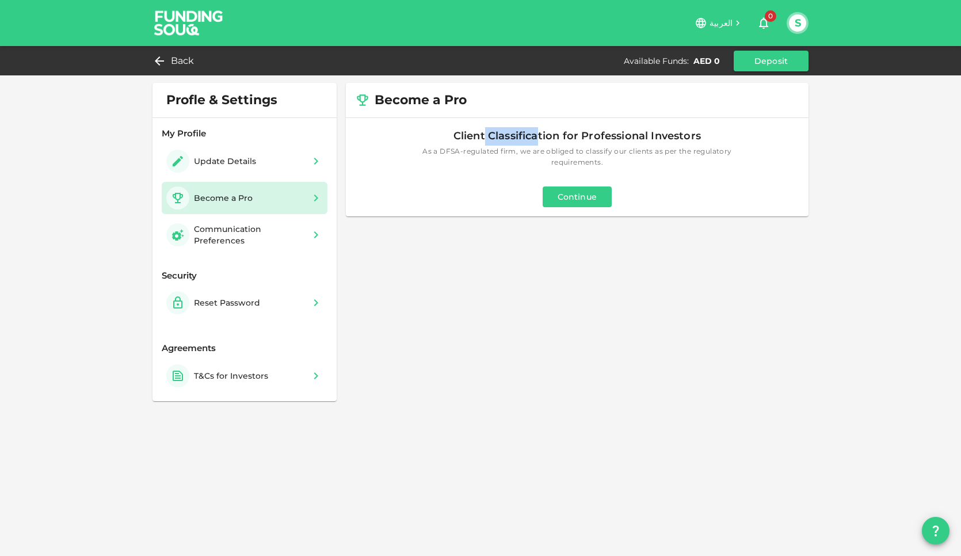
drag, startPoint x: 486, startPoint y: 135, endPoint x: 544, endPoint y: 135, distance: 57.5
click at [542, 135] on span "Client Classification for Professional Investors" at bounding box center [576, 136] width 247 height 18
click at [544, 135] on span "Client Classification for Professional Investors" at bounding box center [576, 136] width 247 height 18
click at [579, 197] on button "Continue" at bounding box center [577, 196] width 69 height 21
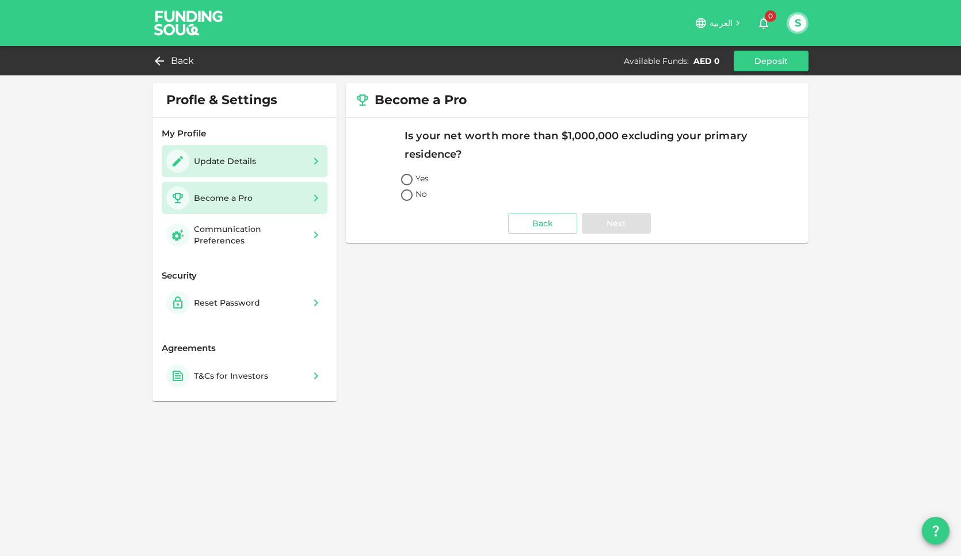
click at [239, 165] on div "Update Details" at bounding box center [225, 161] width 62 height 12
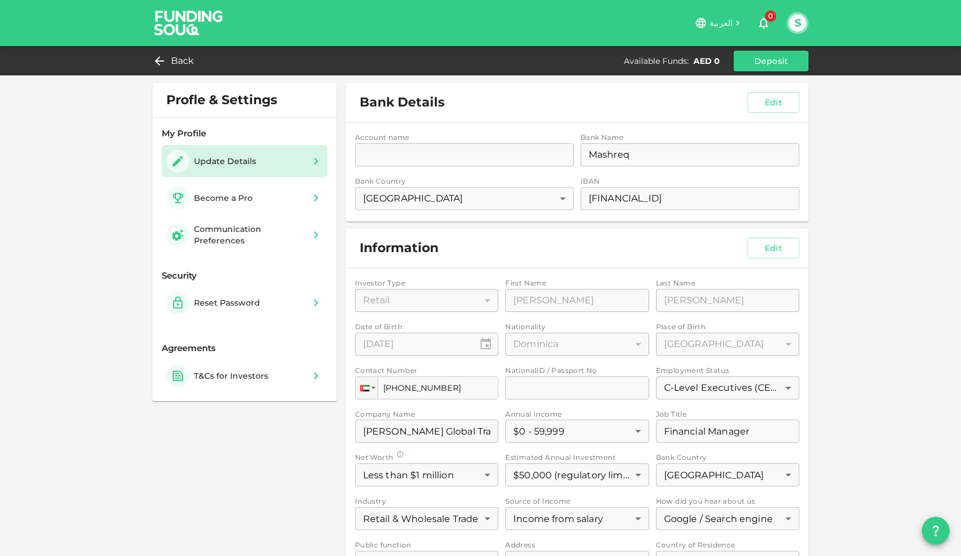
click at [725, 199] on div "Account name accountName accountName Bank Name bankName Mashreq bankName Bank C…" at bounding box center [577, 172] width 463 height 99
click at [884, 143] on div "Profle & Settings My Profile Update Details Become a Pro Communication Preferen…" at bounding box center [480, 392] width 961 height 785
click at [764, 64] on button "Deposit" at bounding box center [771, 61] width 75 height 21
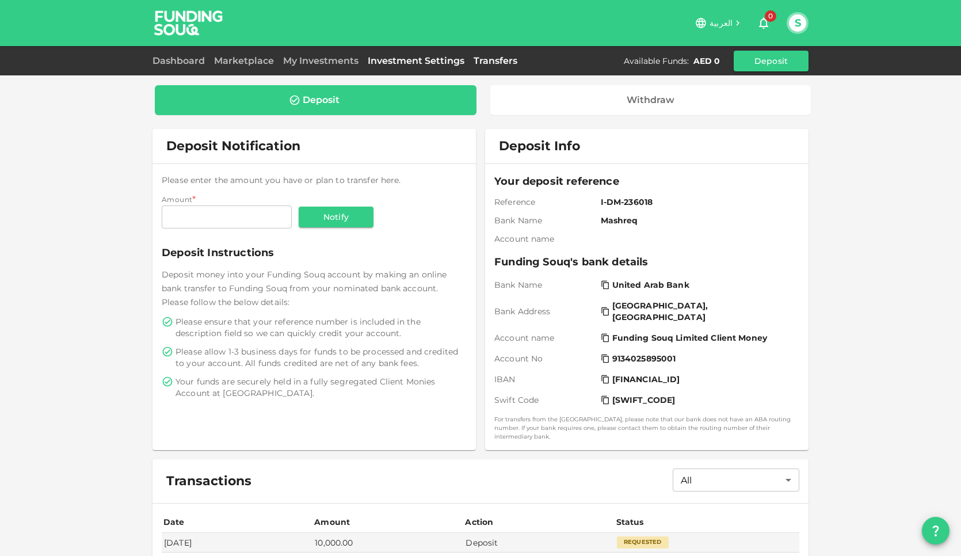
click at [417, 59] on link "Investment Settings" at bounding box center [416, 60] width 106 height 11
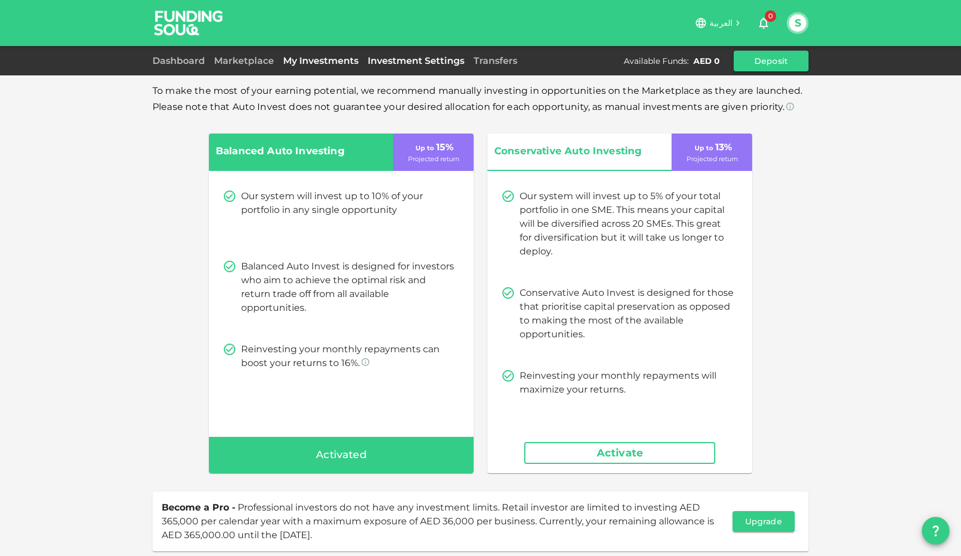
click at [326, 66] on link "My Investments" at bounding box center [320, 60] width 85 height 11
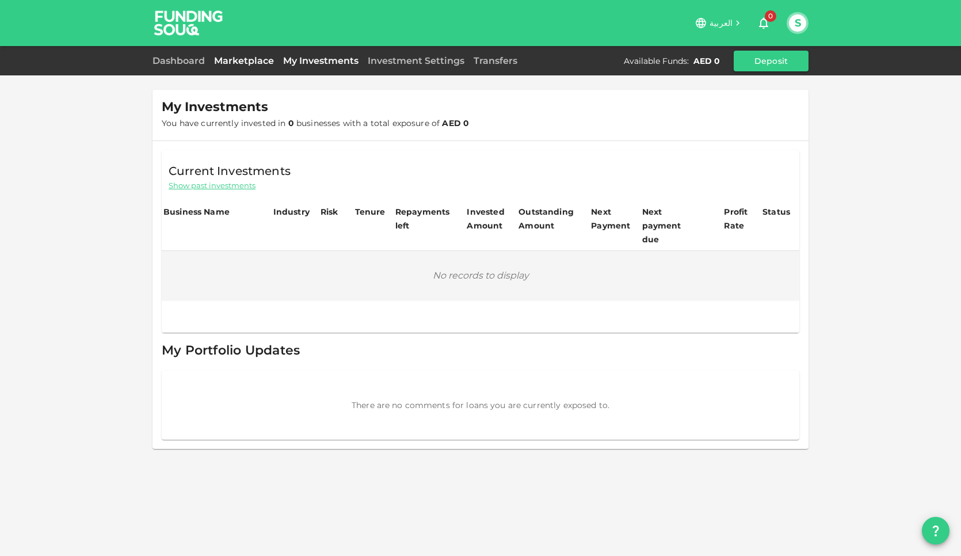
click at [240, 62] on link "Marketplace" at bounding box center [243, 60] width 69 height 11
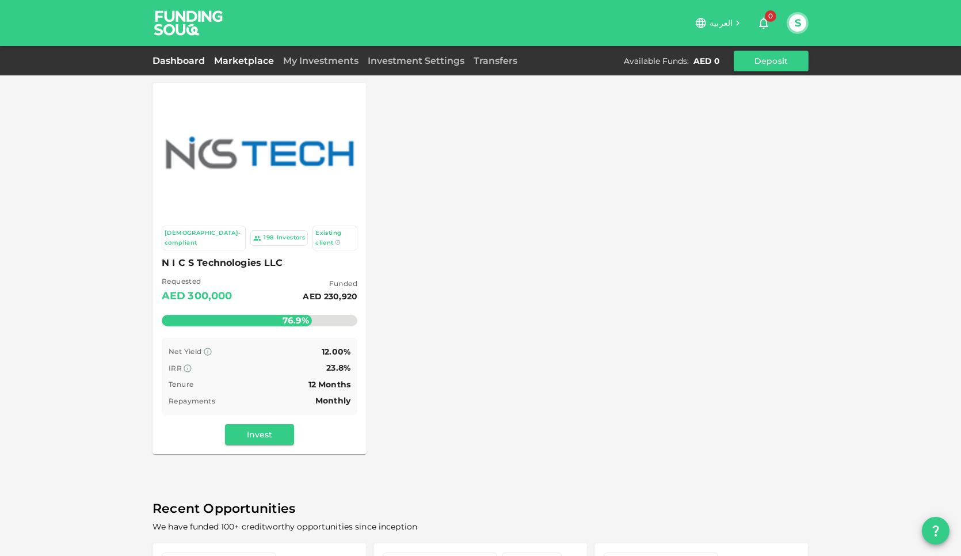
click at [175, 63] on link "Dashboard" at bounding box center [180, 60] width 57 height 11
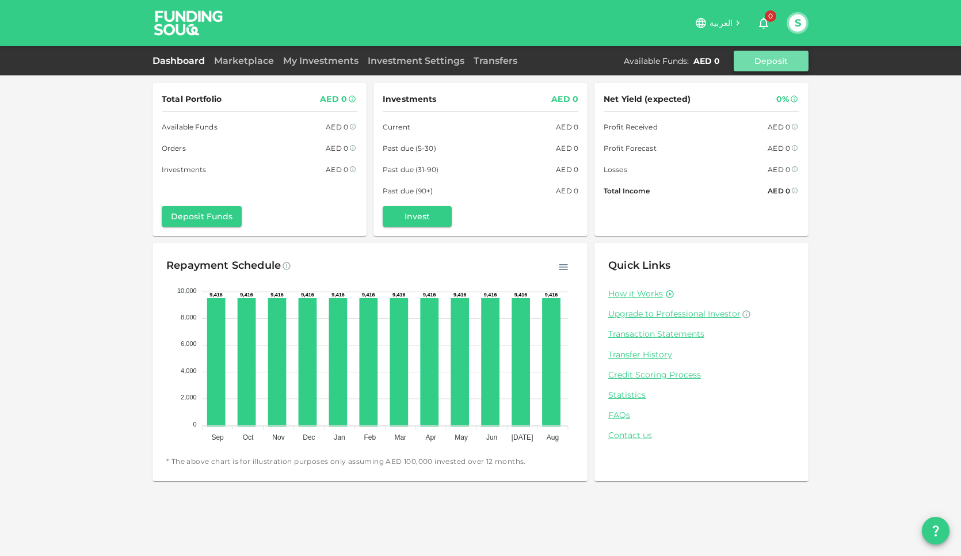
click at [778, 64] on button "Deposit" at bounding box center [771, 61] width 75 height 21
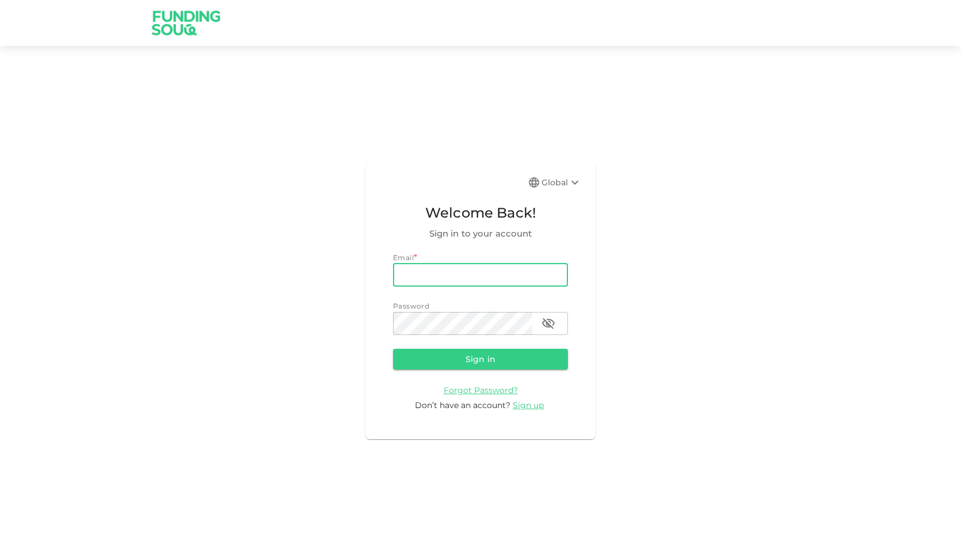
type input "[EMAIL_ADDRESS][DOMAIN_NAME]"
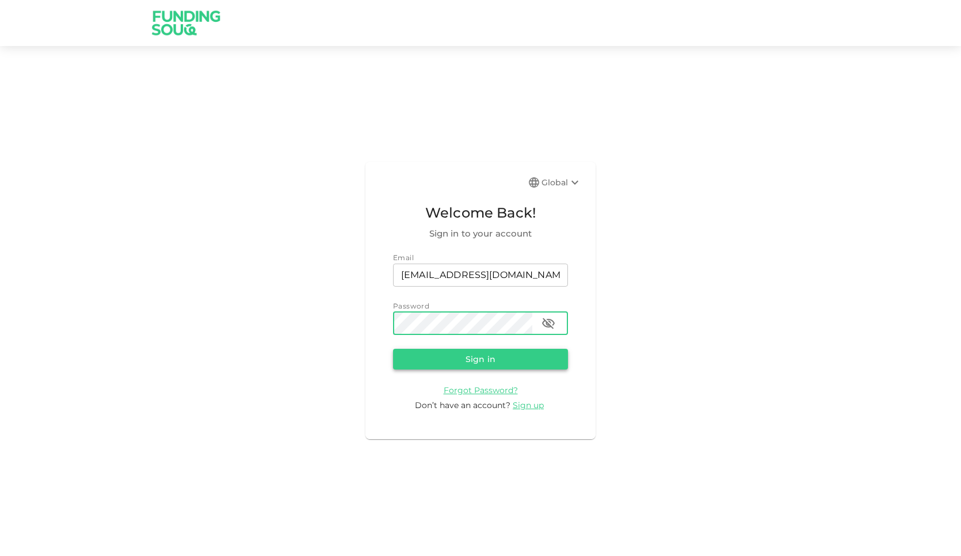
click at [485, 361] on button "Sign in" at bounding box center [480, 359] width 175 height 21
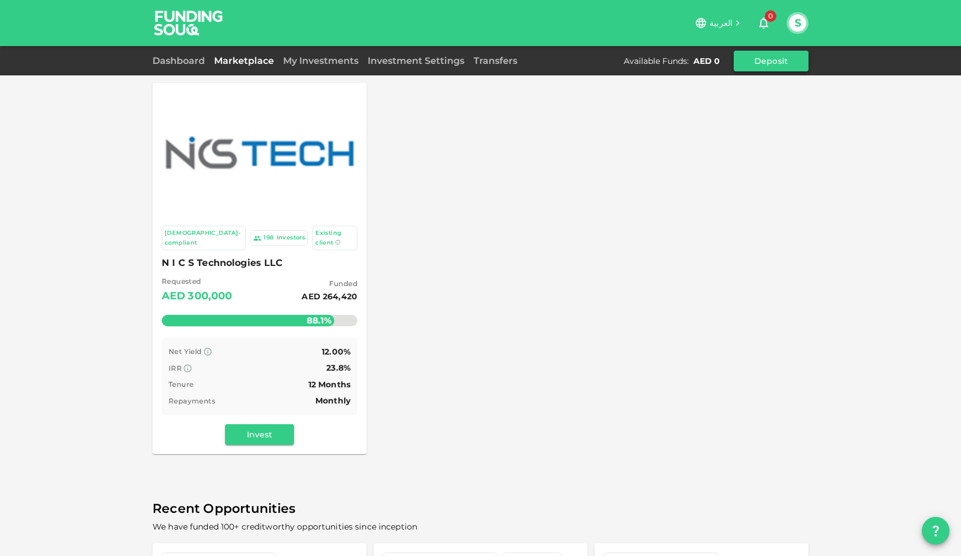
click at [771, 55] on button "Deposit" at bounding box center [771, 61] width 75 height 21
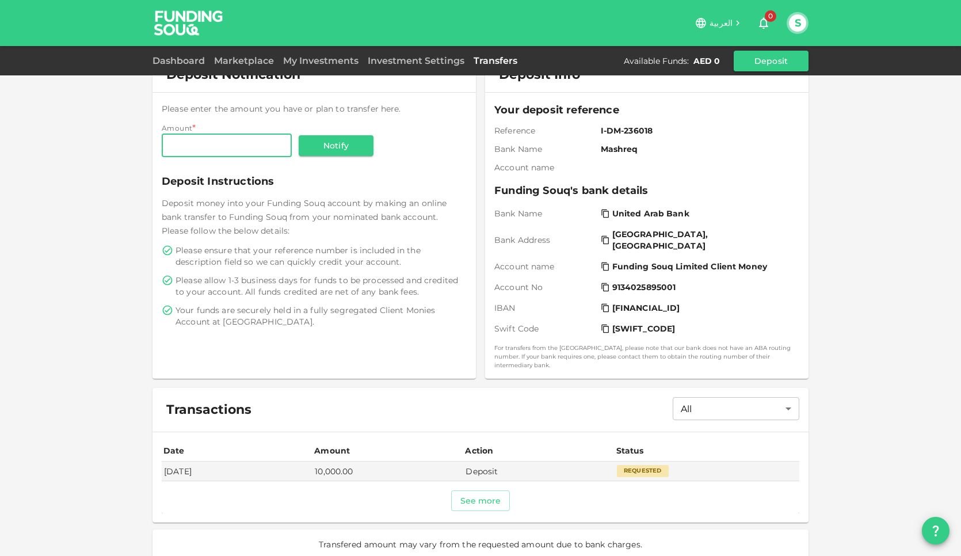
scroll to position [73, 0]
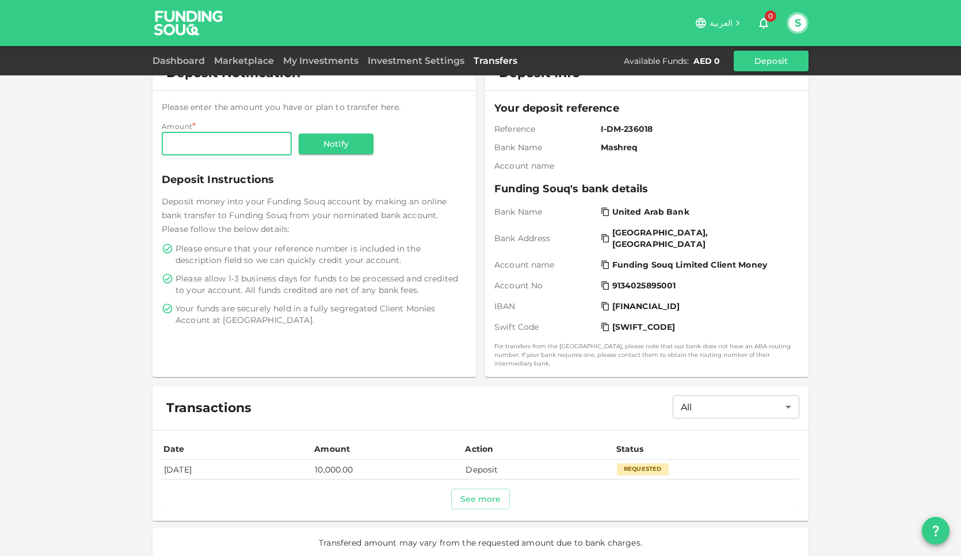
click at [644, 463] on div "Requested" at bounding box center [643, 469] width 52 height 12
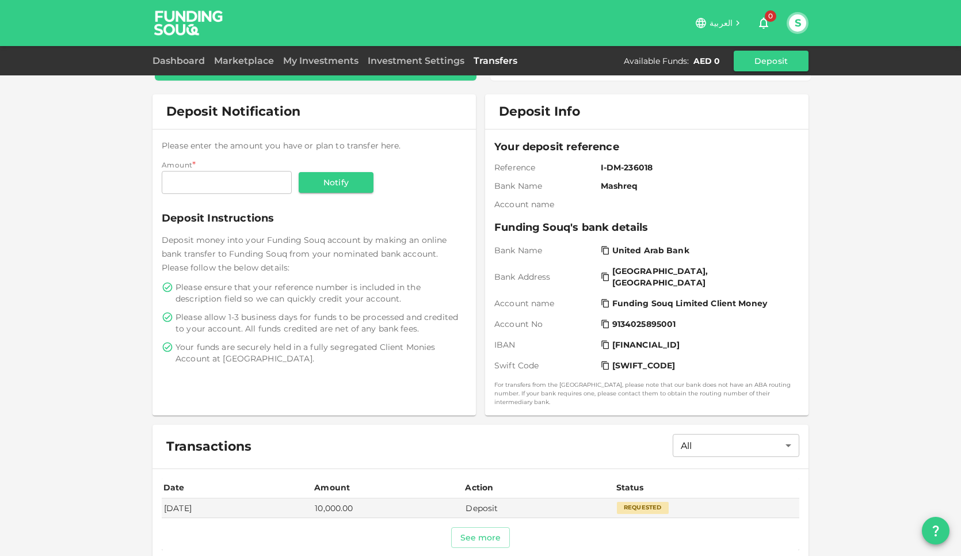
scroll to position [0, 0]
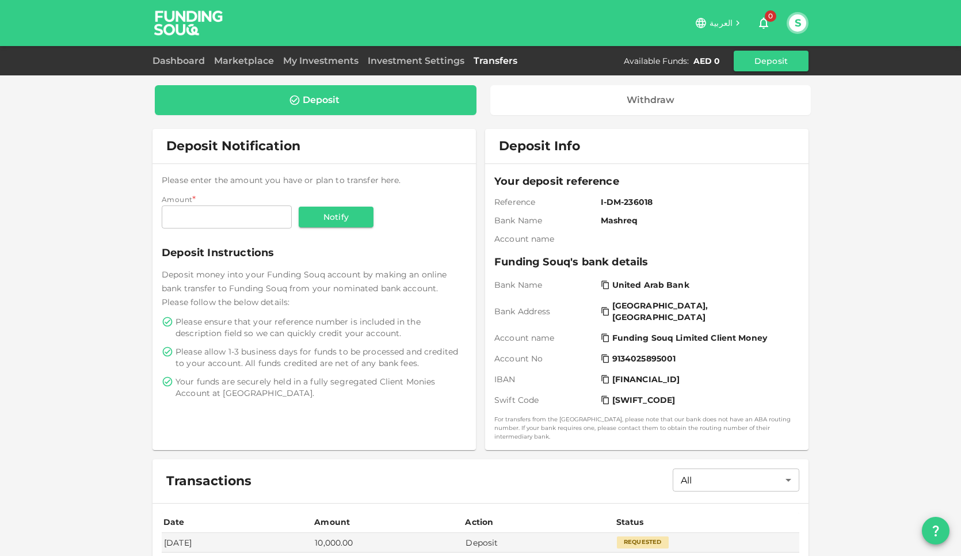
click at [501, 59] on link "Transfers" at bounding box center [495, 60] width 53 height 11
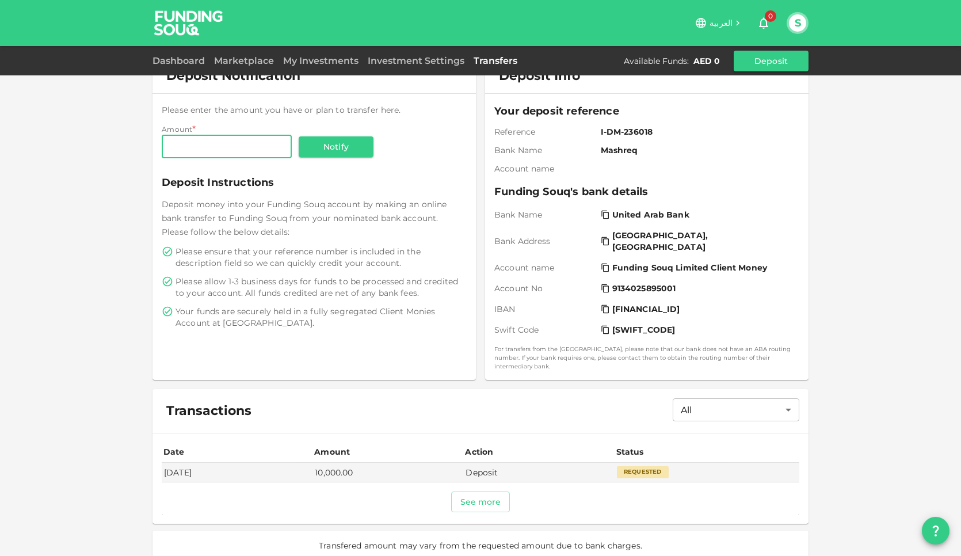
scroll to position [73, 0]
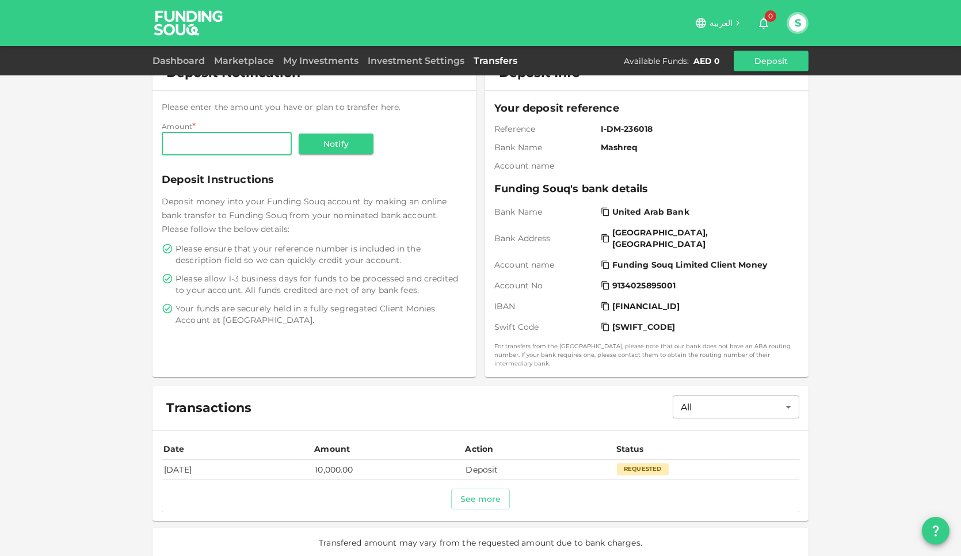
click at [166, 460] on td "[DATE]" at bounding box center [237, 469] width 151 height 19
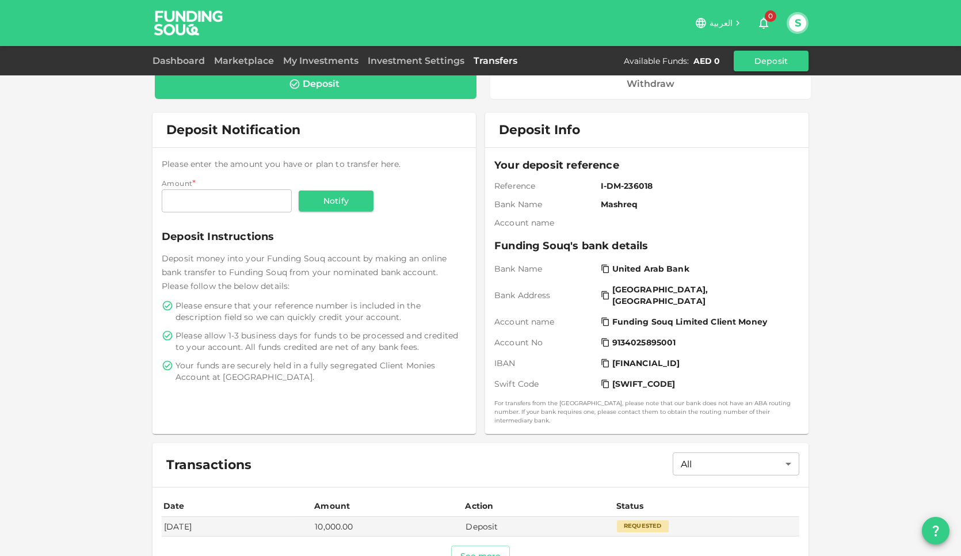
scroll to position [0, 0]
